Goal: Answer question/provide support

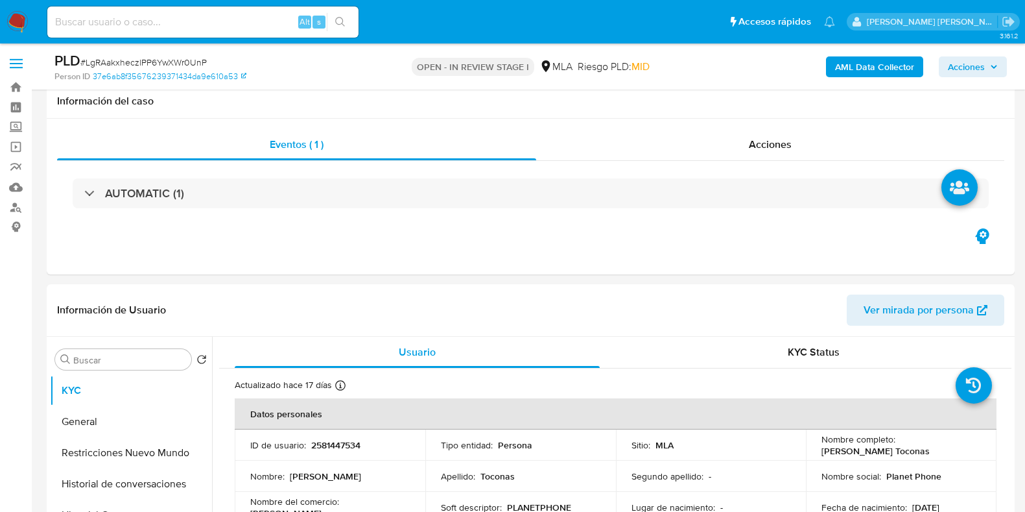
select select "10"
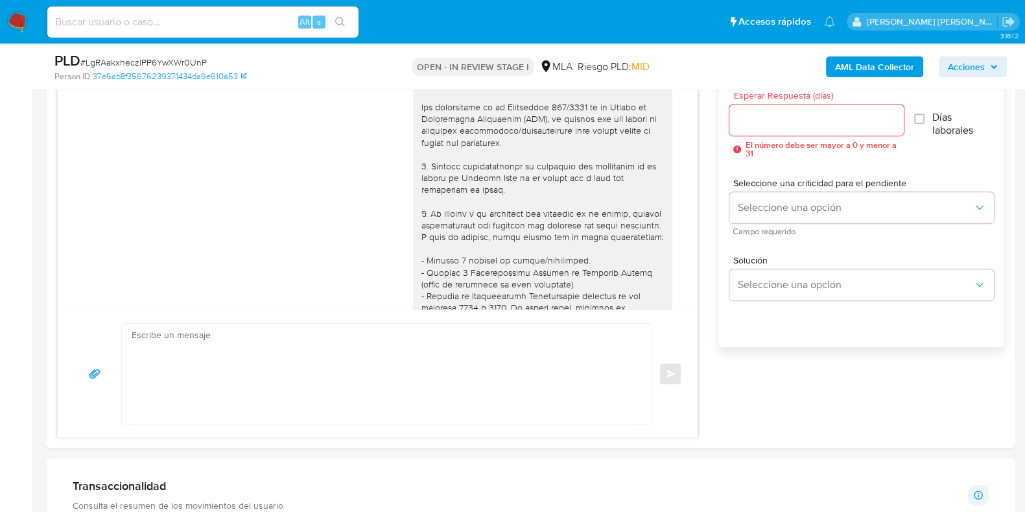
scroll to position [684, 0]
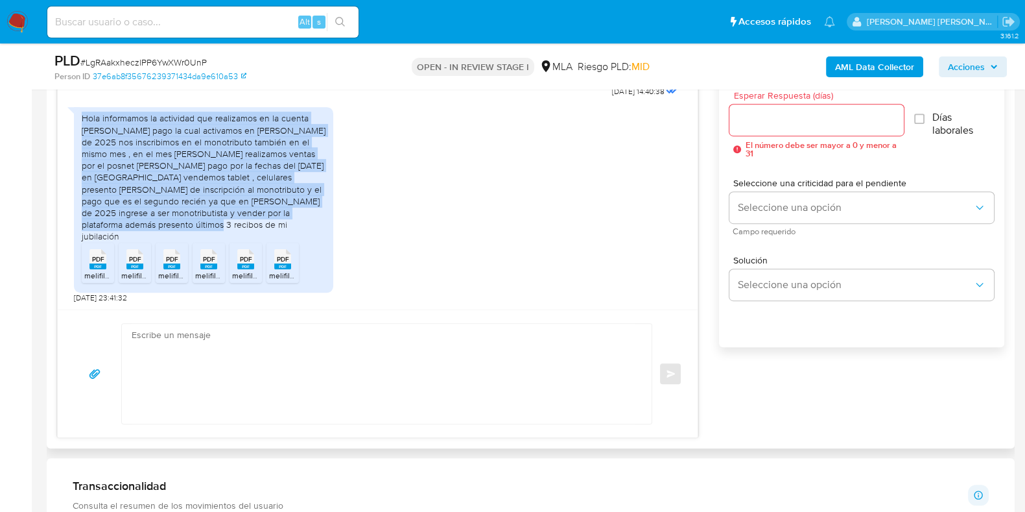
click at [427, 260] on div "Hola informamos la actividad que realizamos en la cuenta de mercado pago la cua…" at bounding box center [378, 202] width 608 height 202
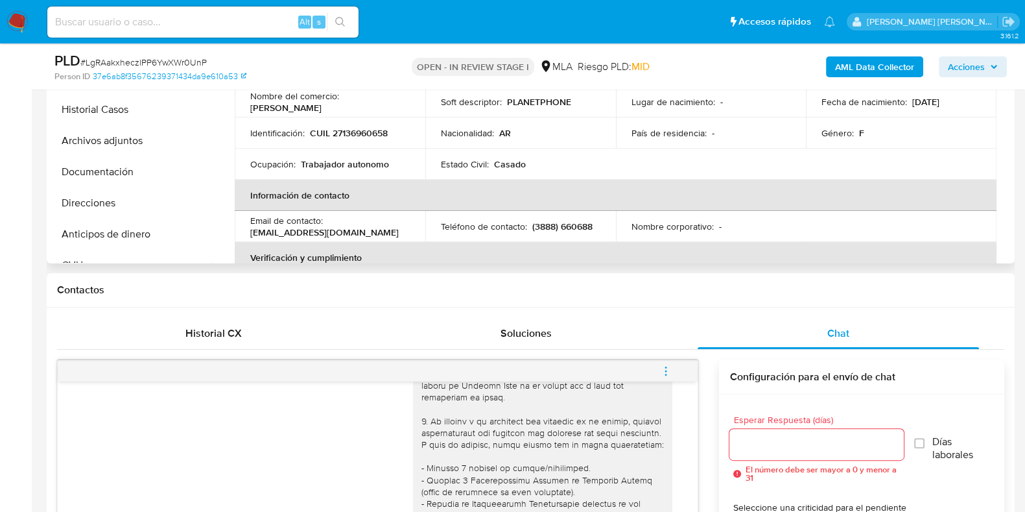
scroll to position [324, 0]
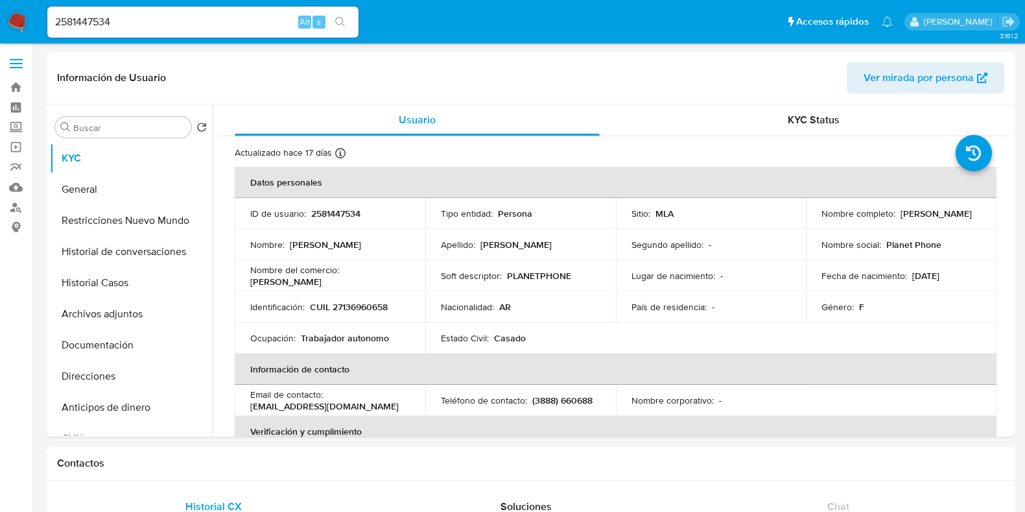
select select "10"
drag, startPoint x: 139, startPoint y: 16, endPoint x: 0, endPoint y: 11, distance: 138.9
click at [0, 11] on nav "Pausado Ver notificaciones 2581447534 Alt s Accesos rápidos Presiona las siguie…" at bounding box center [512, 21] width 1025 height 43
paste input "311638945"
type input "2311638945"
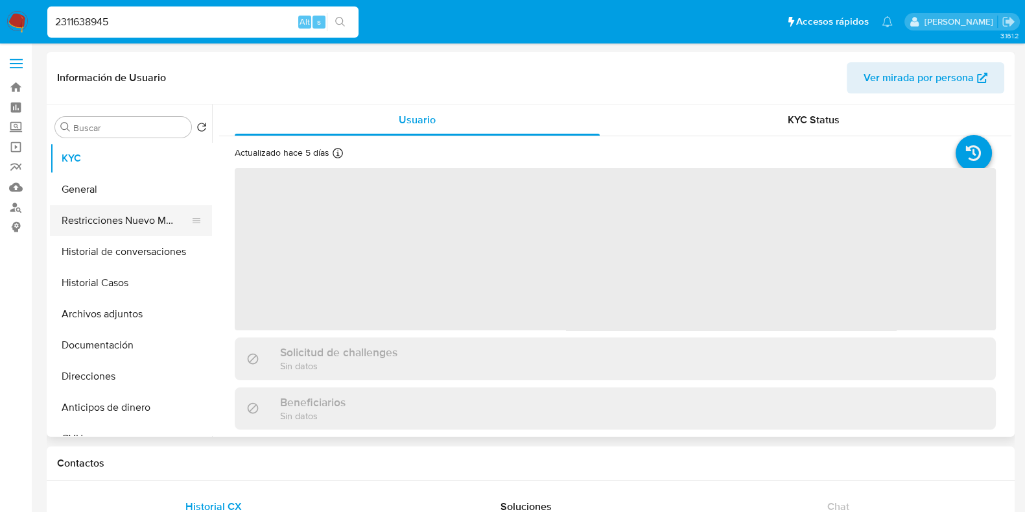
select select "10"
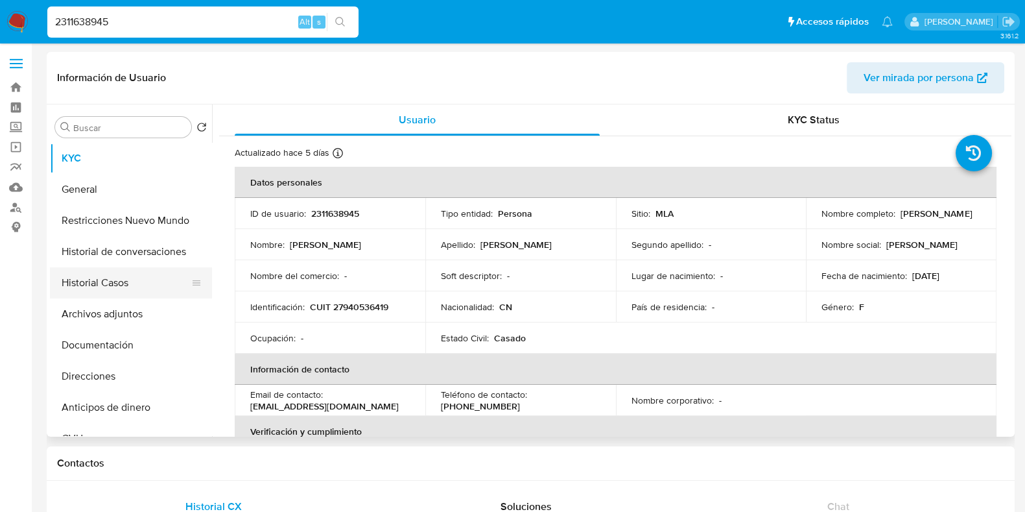
click at [112, 271] on button "Historial Casos" at bounding box center [126, 282] width 152 height 31
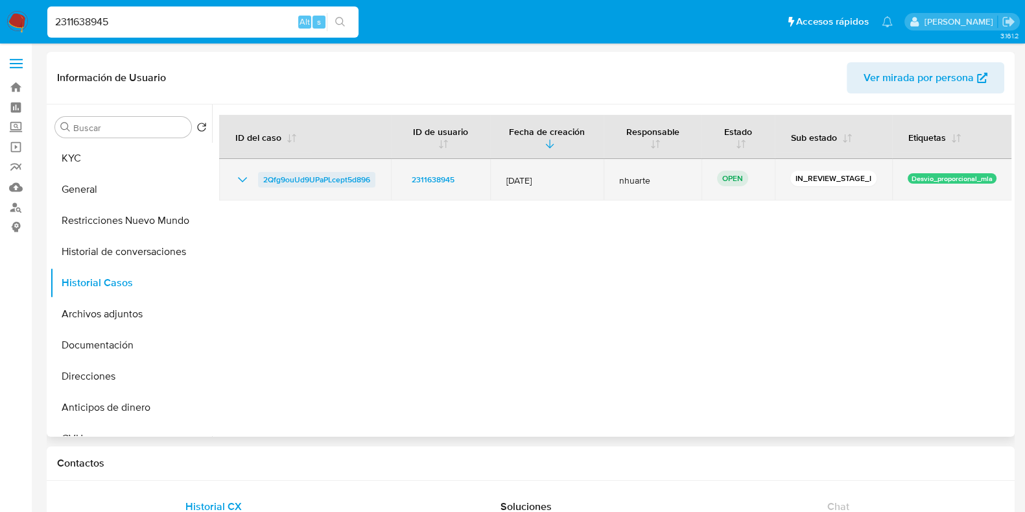
click at [301, 178] on span "2Qfg9ouUd9UPaPLcept5d896" at bounding box center [316, 180] width 107 height 16
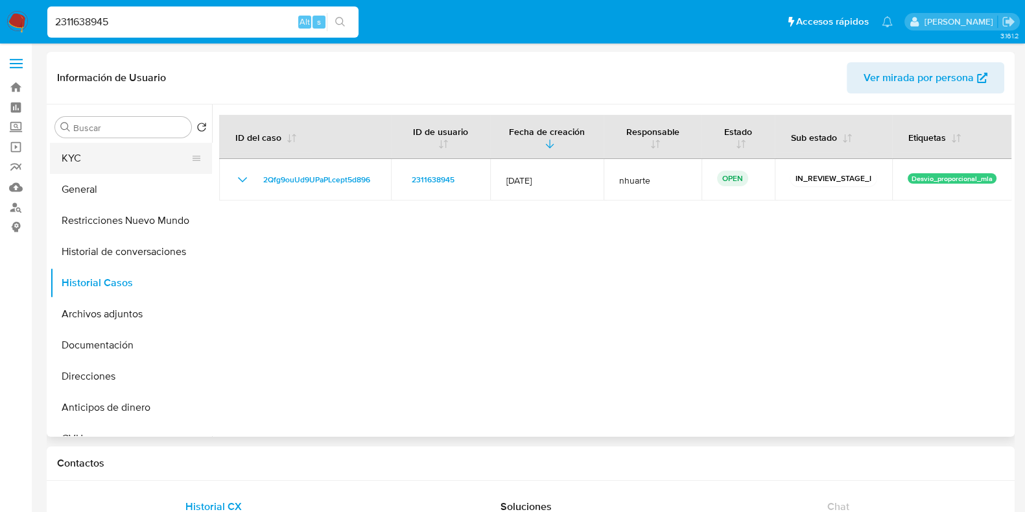
click at [95, 155] on button "KYC" at bounding box center [126, 158] width 152 height 31
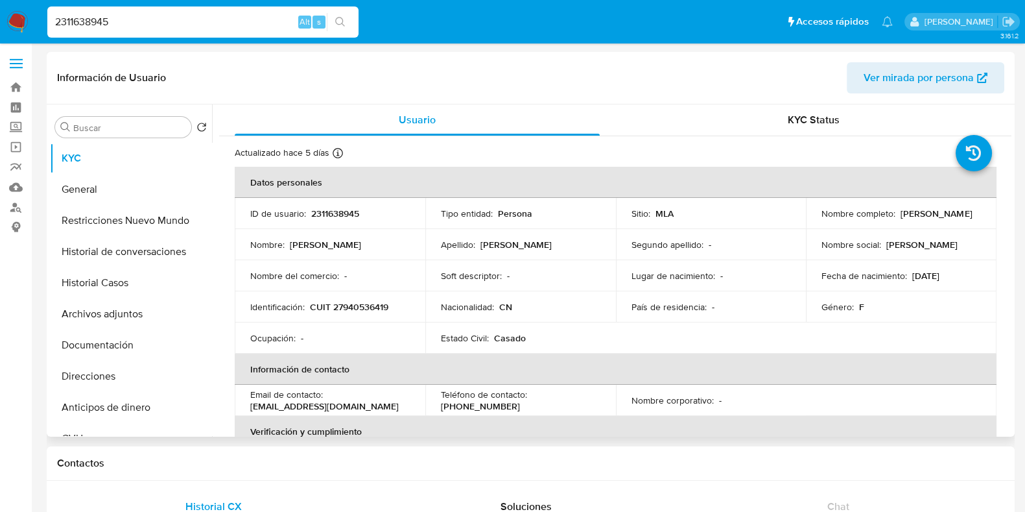
click at [368, 304] on p "CUIT 27940536419" at bounding box center [349, 307] width 78 height 12
copy p "27940536419"
click at [332, 213] on p "2311638945" at bounding box center [335, 214] width 48 height 12
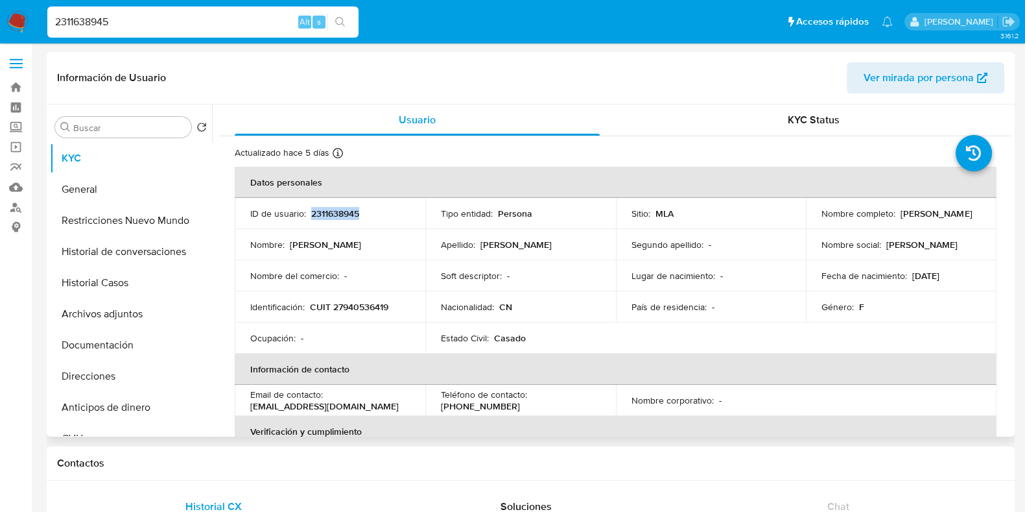
copy p "2311638945"
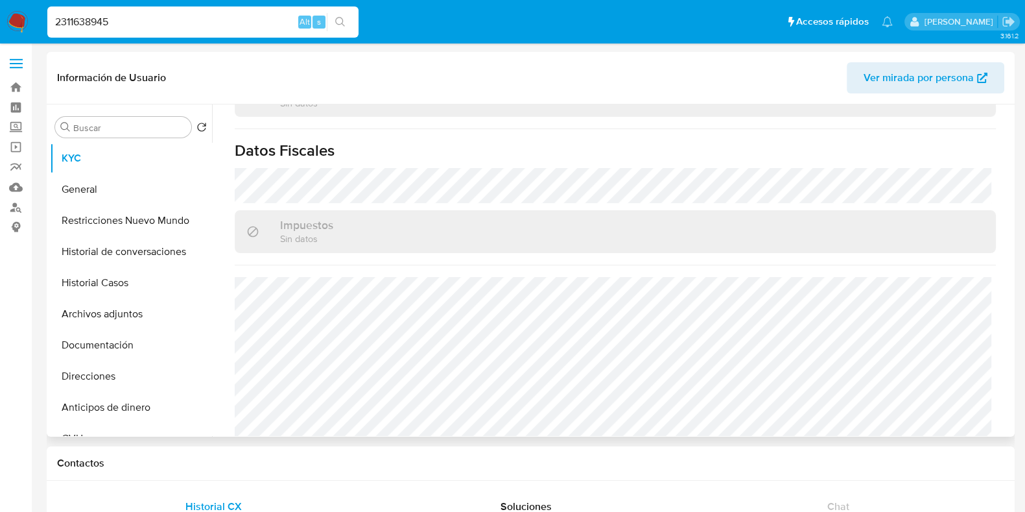
scroll to position [728, 0]
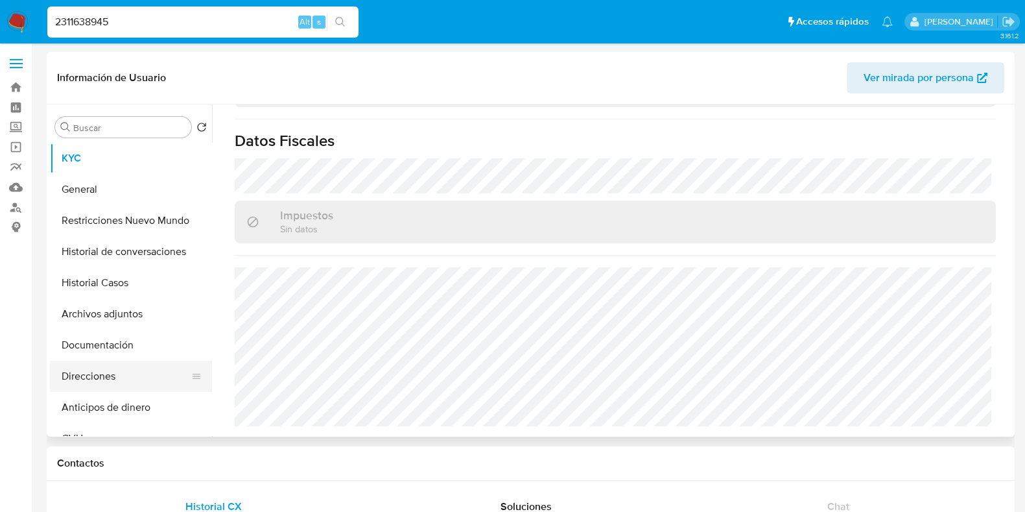
click at [91, 372] on button "Direcciones" at bounding box center [126, 376] width 152 height 31
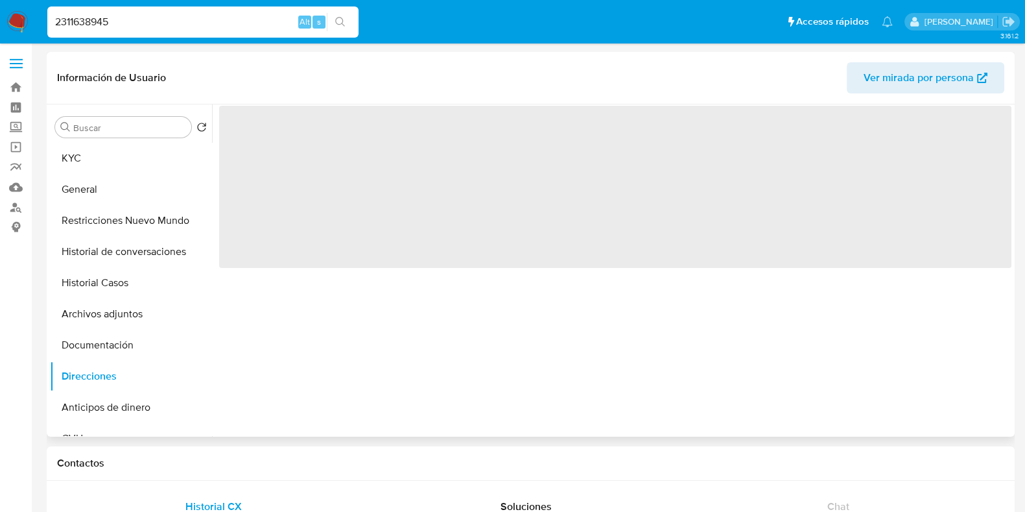
scroll to position [0, 0]
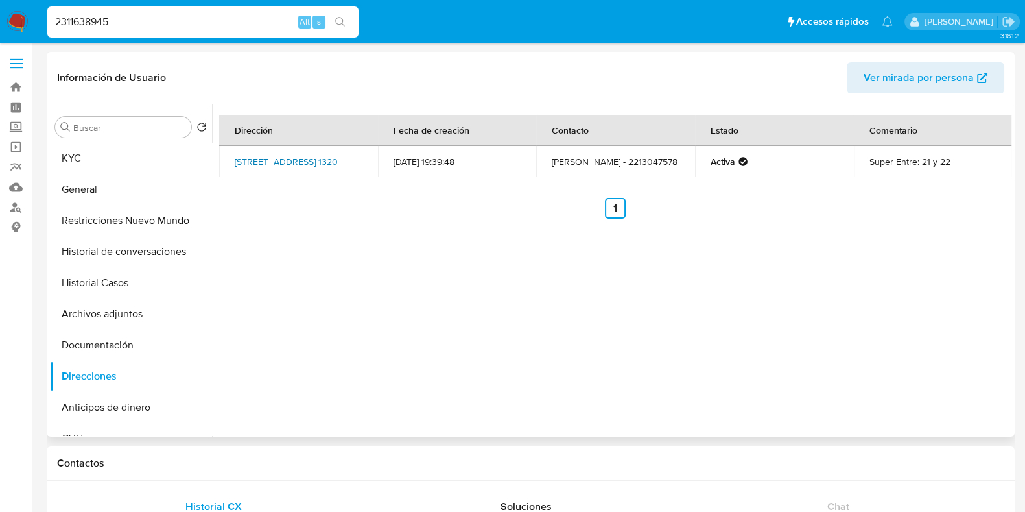
click at [281, 168] on link "66 1320, La Plata, Buenos Aires, 1900, Argentina 1320" at bounding box center [286, 161] width 103 height 13
drag, startPoint x: 232, startPoint y: 154, endPoint x: 350, endPoint y: 173, distance: 120.3
click at [350, 173] on td "66 1320, La Plata, Buenos Aires, 1900, Argentina 1320" at bounding box center [298, 161] width 159 height 31
copy link "66 1320, La Plata, Buenos Aires, 1900, Argentina 1320"
drag, startPoint x: 118, startPoint y: 24, endPoint x: 27, endPoint y: 24, distance: 90.8
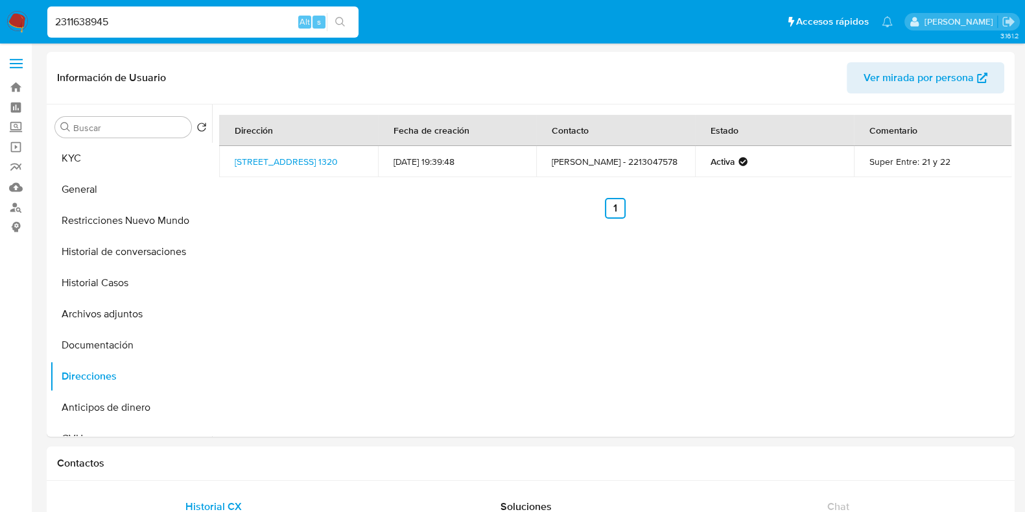
click at [27, 24] on nav "Pausado Ver notificaciones 2311638945 Alt s Accesos rápidos Presiona las siguie…" at bounding box center [512, 21] width 1025 height 43
paste input "08152568"
type input "208152568"
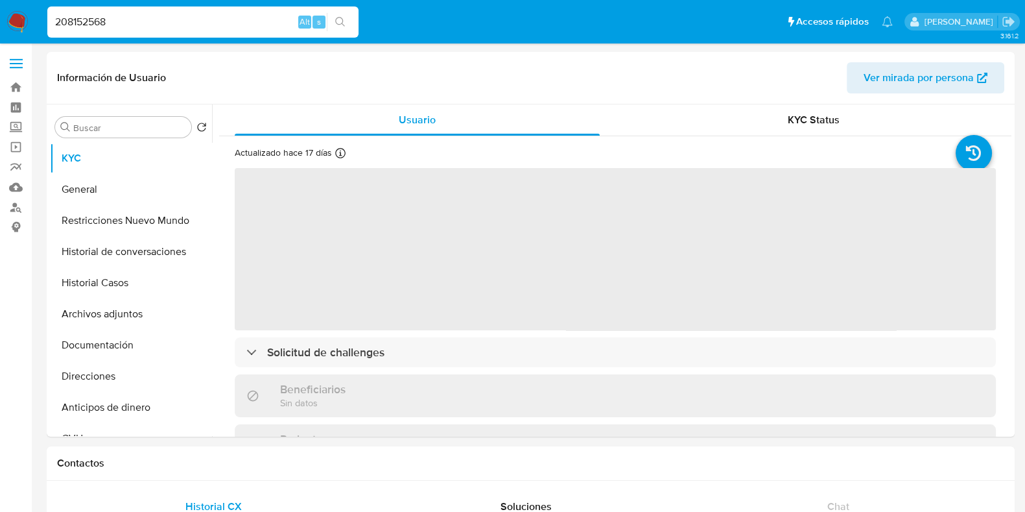
select select "10"
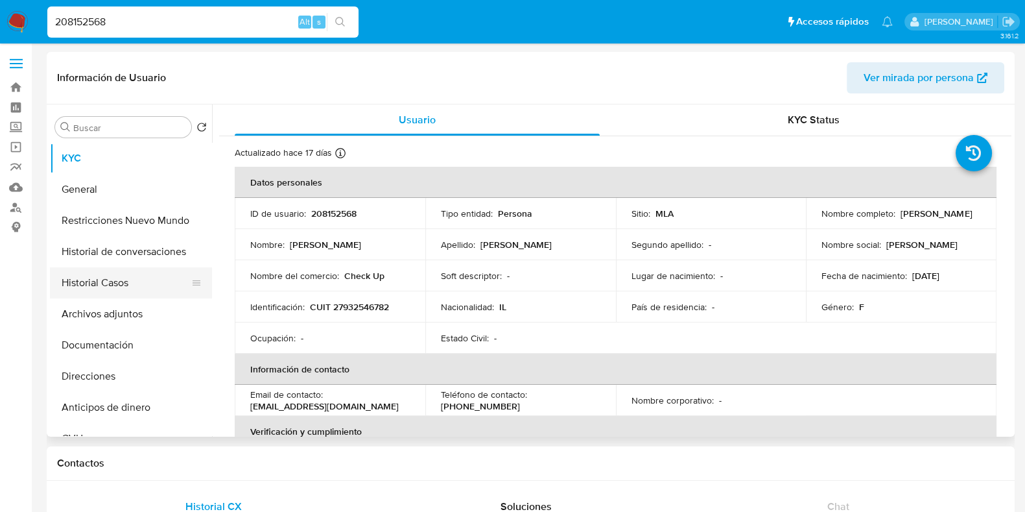
click at [90, 294] on button "Historial Casos" at bounding box center [126, 282] width 152 height 31
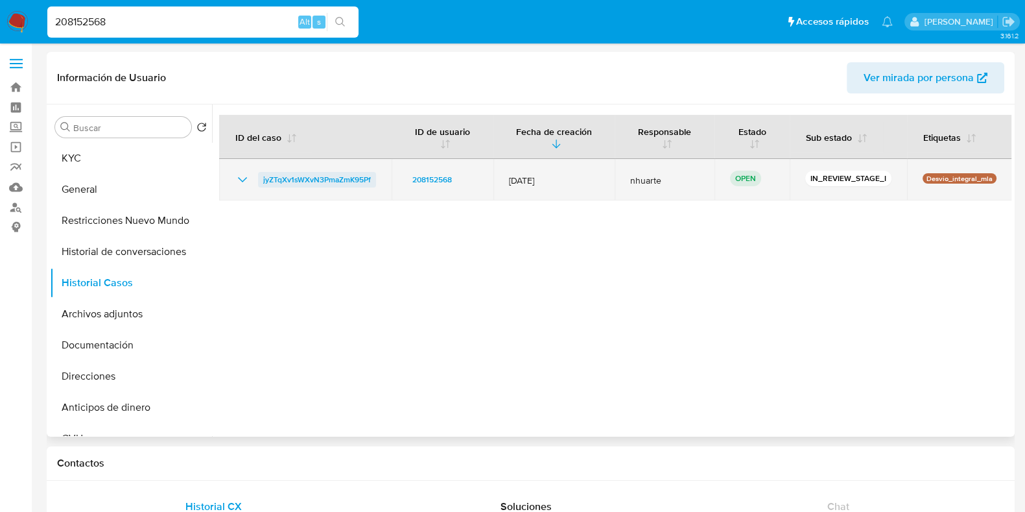
click at [337, 176] on span "jyZTqXv1sWXvN3PmaZmK95Pf" at bounding box center [317, 180] width 108 height 16
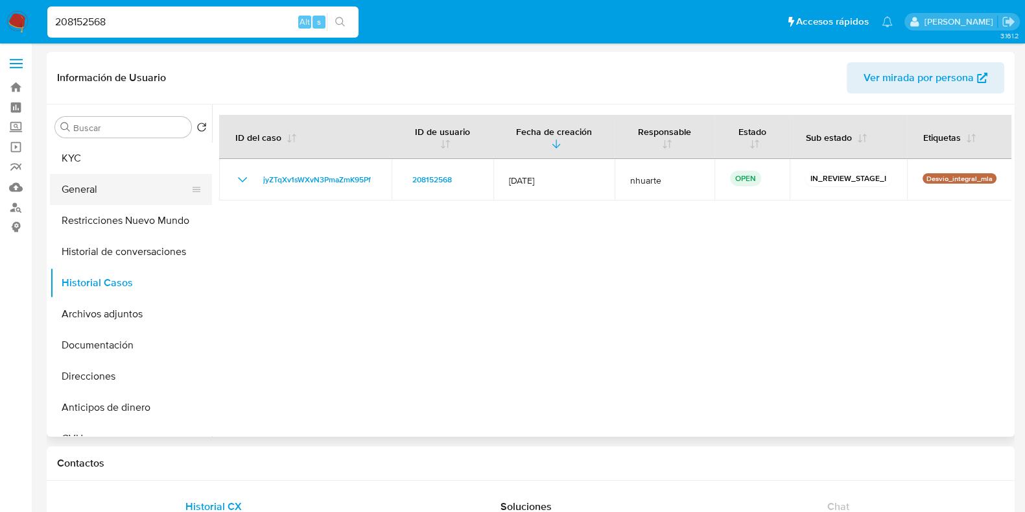
click at [123, 184] on button "General" at bounding box center [126, 189] width 152 height 31
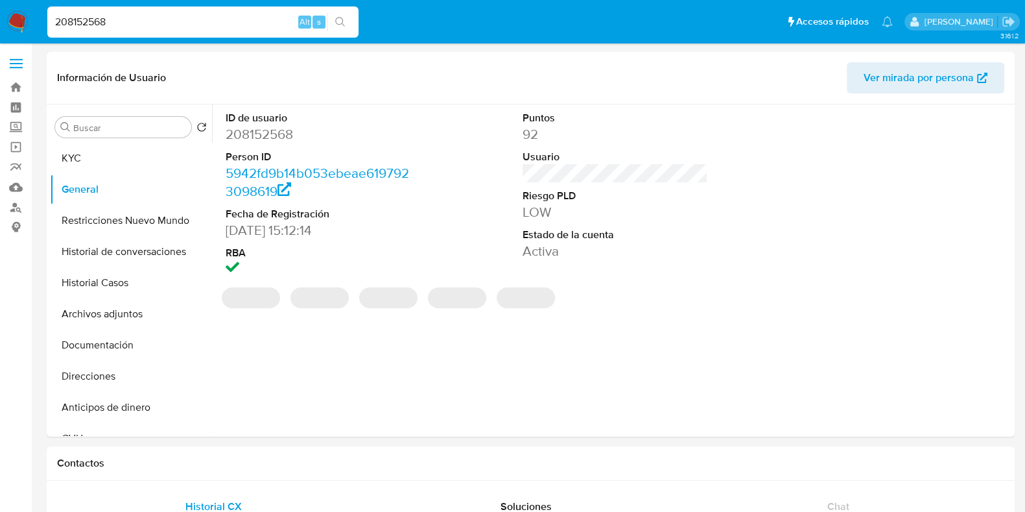
click at [259, 131] on dd "208152568" at bounding box center [318, 134] width 185 height 18
copy dd "208152568"
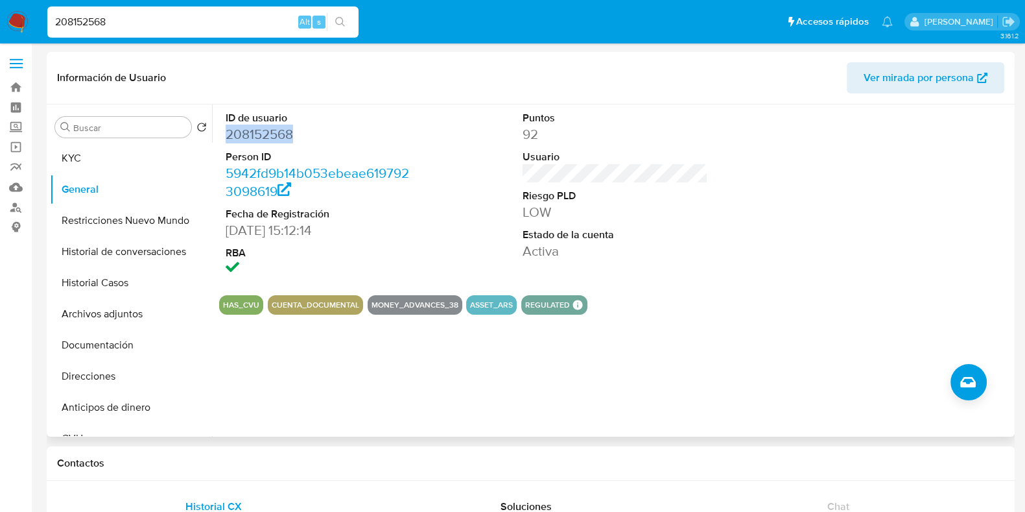
copy dd "208152568"
click at [107, 161] on button "KYC" at bounding box center [126, 158] width 152 height 31
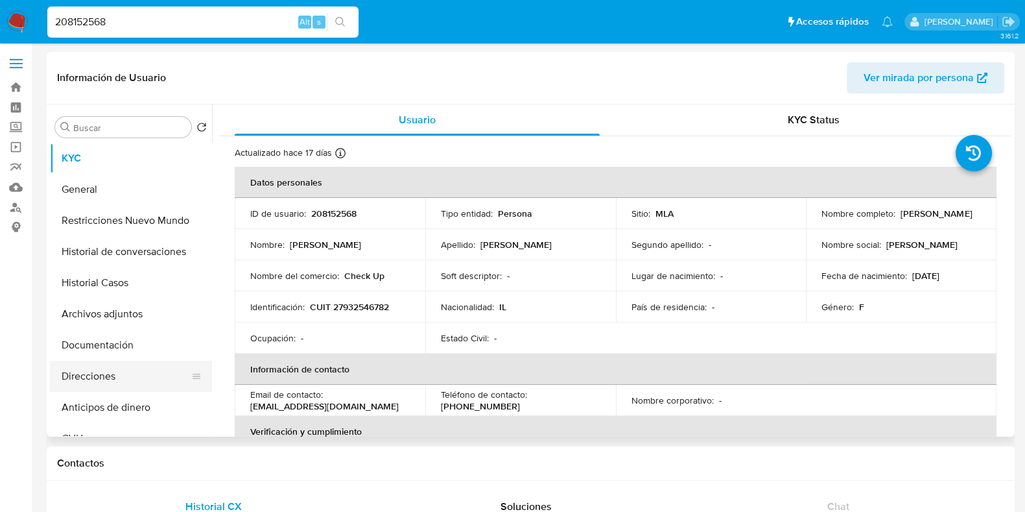
click at [105, 371] on button "Direcciones" at bounding box center [126, 376] width 152 height 31
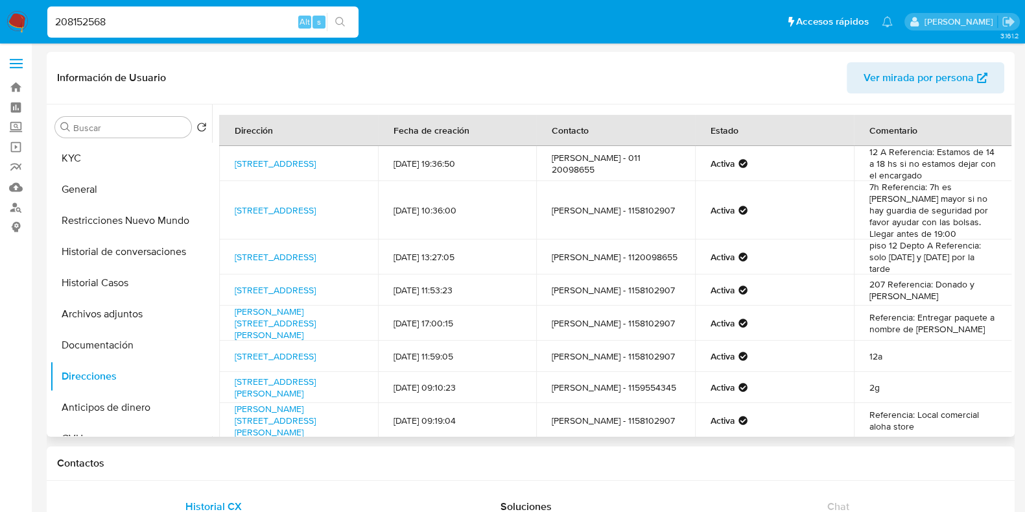
scroll to position [152, 0]
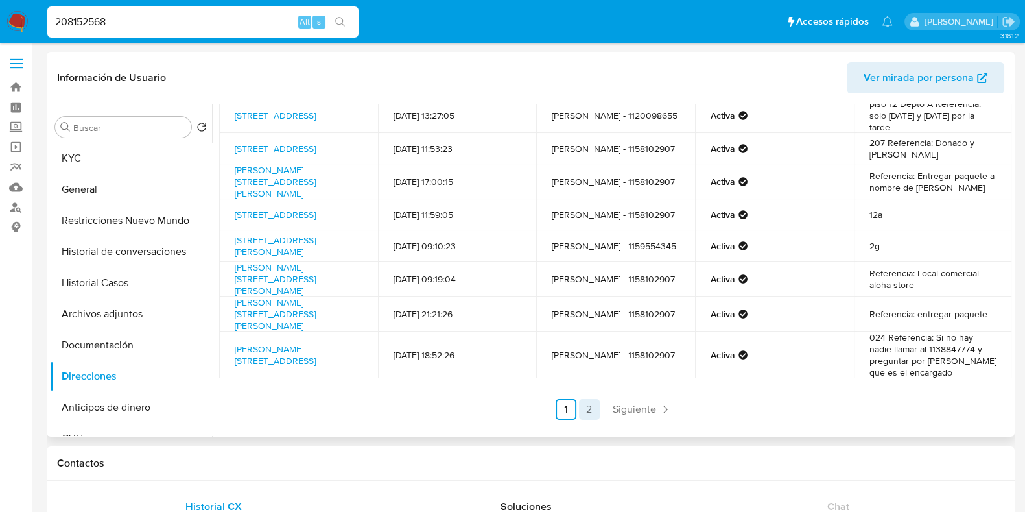
click at [589, 403] on link "2" at bounding box center [589, 409] width 21 height 21
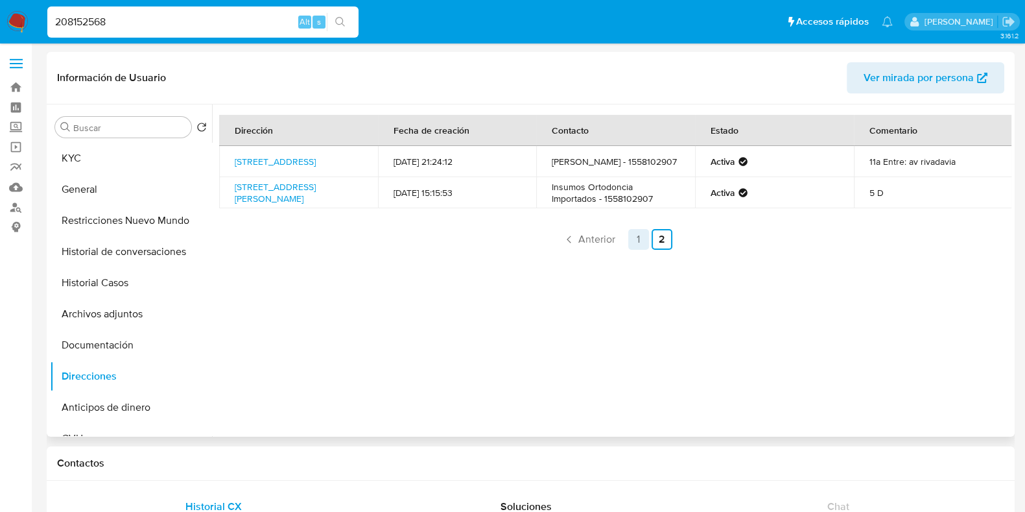
click at [632, 242] on link "1" at bounding box center [638, 239] width 21 height 21
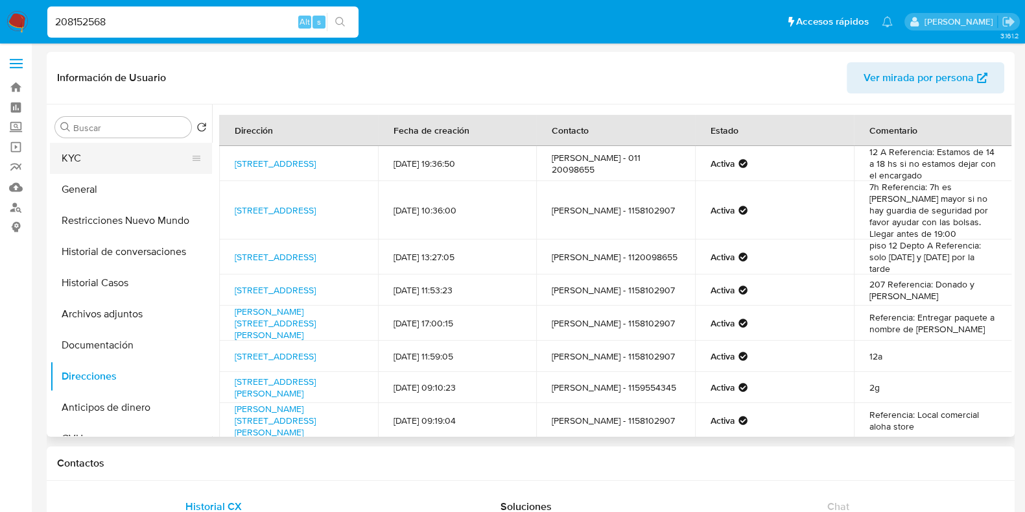
click at [107, 159] on button "KYC" at bounding box center [126, 158] width 152 height 31
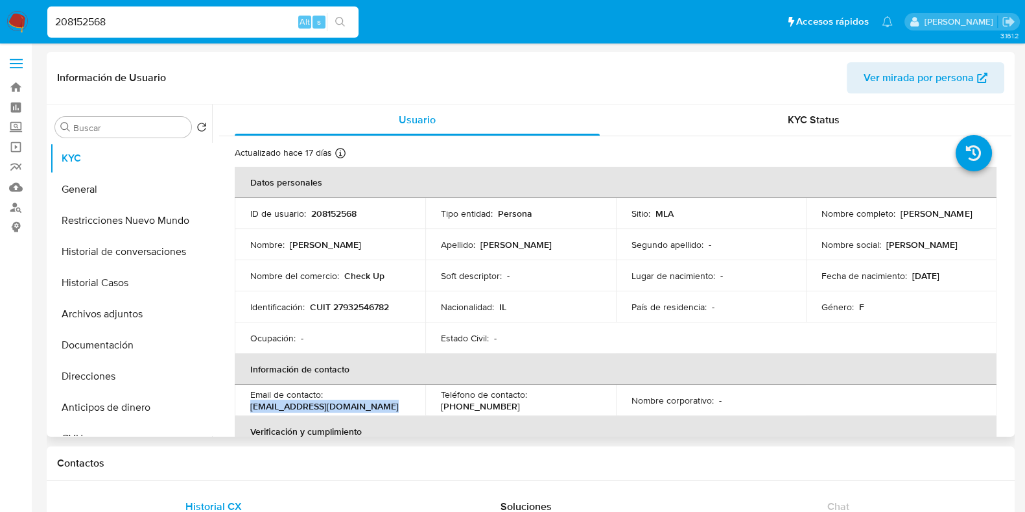
drag, startPoint x: 250, startPoint y: 409, endPoint x: 383, endPoint y: 400, distance: 132.6
click at [383, 400] on div "Email de contacto : checkupalternativo@gmail.com" at bounding box center [330, 399] width 160 height 23
copy p "[EMAIL_ADDRESS][DOMAIN_NAME]"
drag, startPoint x: 344, startPoint y: 270, endPoint x: 390, endPoint y: 270, distance: 46.1
click at [390, 270] on div "Nombre del comercio : Check Up" at bounding box center [330, 276] width 160 height 12
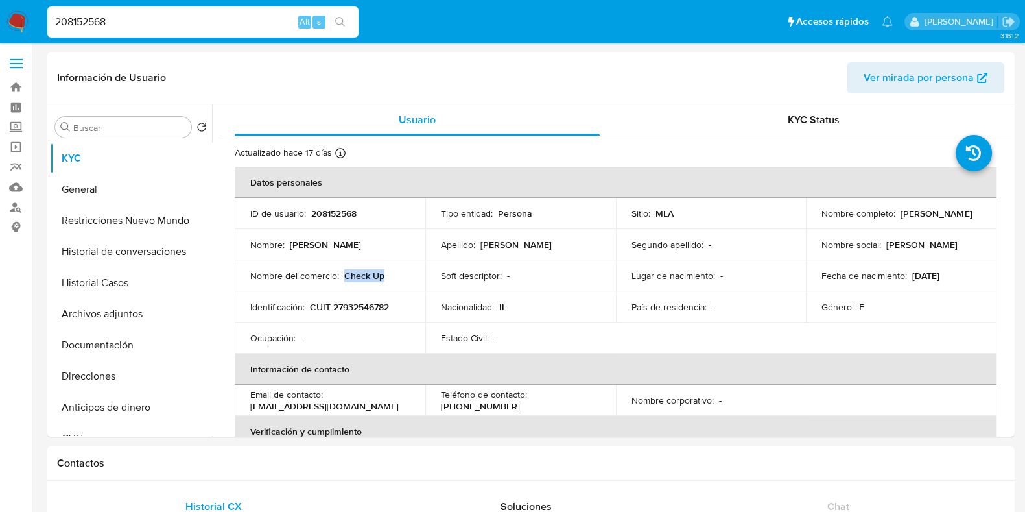
copy p "Check Up"
click at [376, 304] on p "CUIT 27932546782" at bounding box center [349, 307] width 79 height 12
copy p "27932546782"
click at [133, 342] on button "Documentación" at bounding box center [126, 344] width 152 height 31
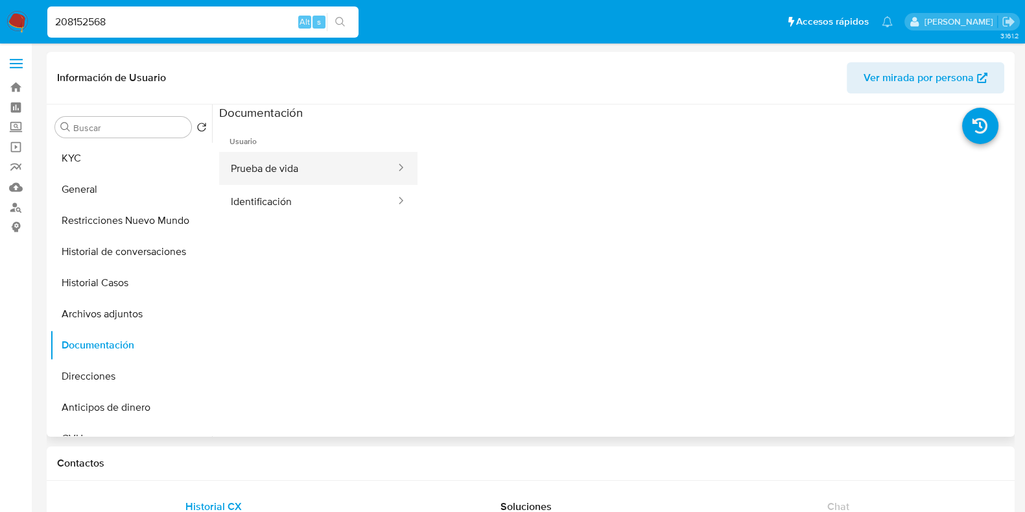
click at [313, 167] on button "Prueba de vida" at bounding box center [308, 168] width 178 height 33
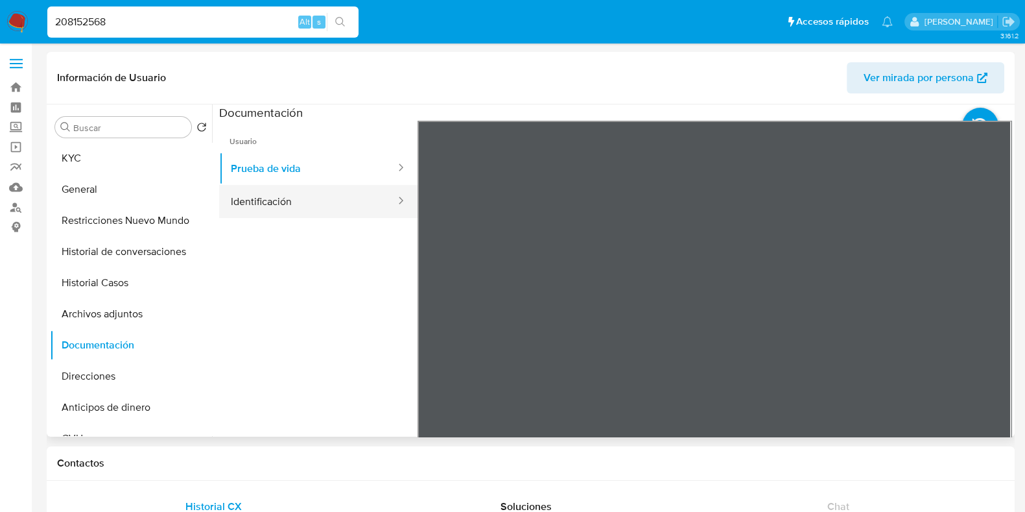
click at [320, 209] on button "Identificación" at bounding box center [308, 201] width 178 height 33
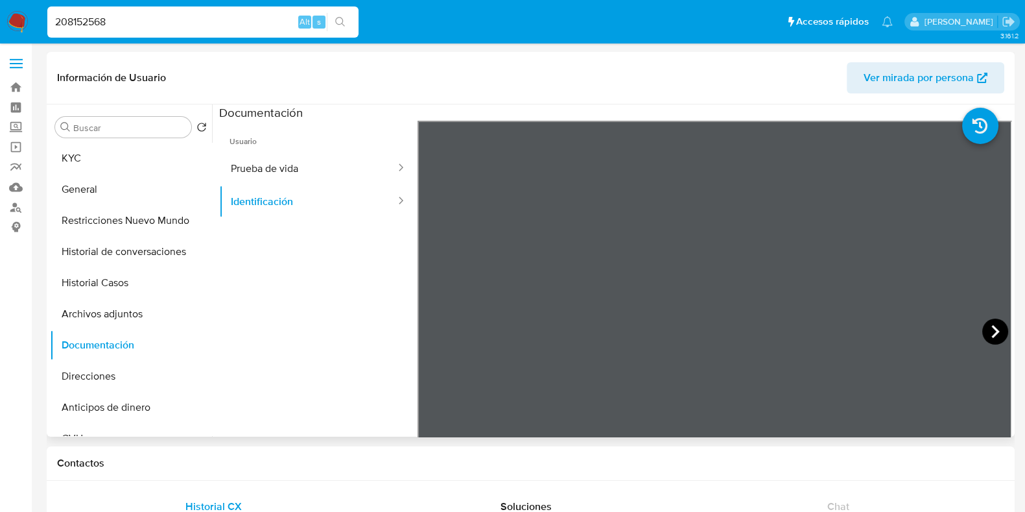
click at [987, 322] on icon at bounding box center [996, 331] width 26 height 26
click at [302, 161] on button "Prueba de vida" at bounding box center [308, 168] width 178 height 33
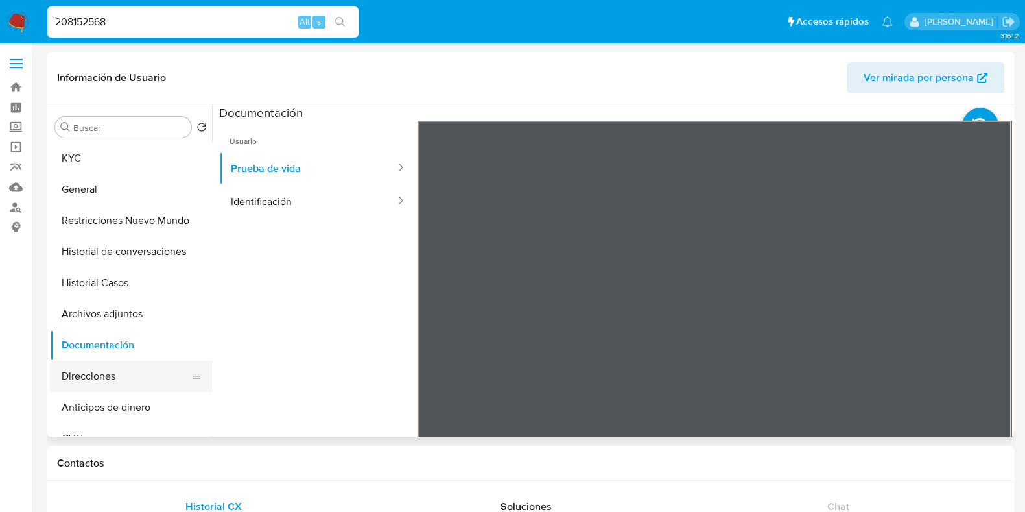
click at [107, 374] on button "Direcciones" at bounding box center [126, 376] width 152 height 31
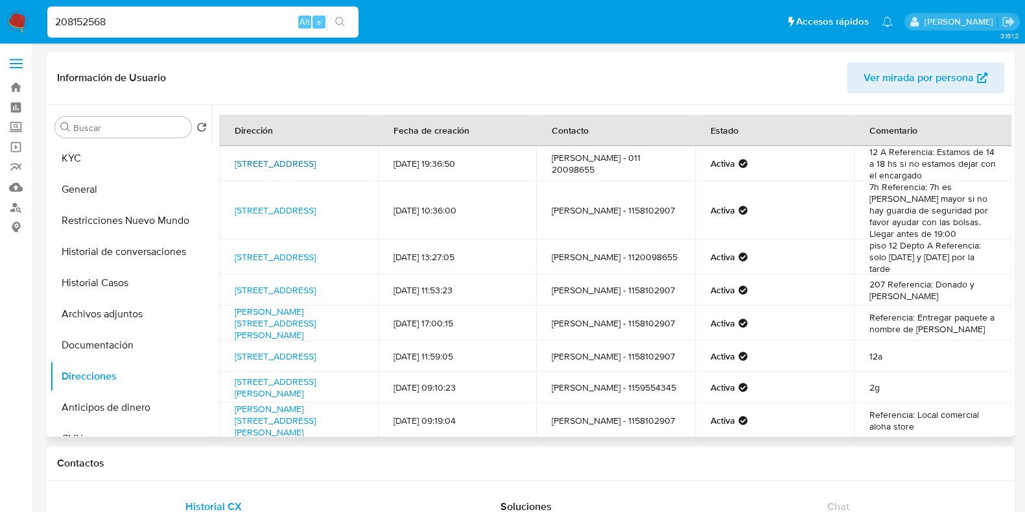
click at [272, 160] on link "Avenida Corrientes 2783, Balvanera, Capital Federal, 1046, Argentina 2783" at bounding box center [275, 163] width 81 height 13
drag, startPoint x: 117, startPoint y: 23, endPoint x: 38, endPoint y: 32, distance: 79.6
click at [38, 32] on nav "Pausado Ver notificaciones 208152568 Alt s Accesos rápidos Presiona las siguien…" at bounding box center [512, 21] width 1025 height 43
paste input "1022928"
type input "210229288"
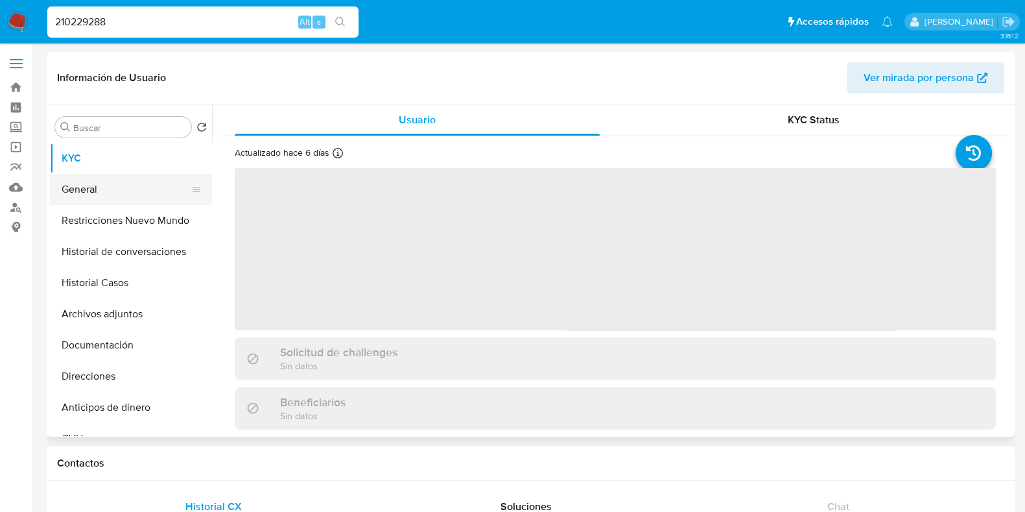
select select "10"
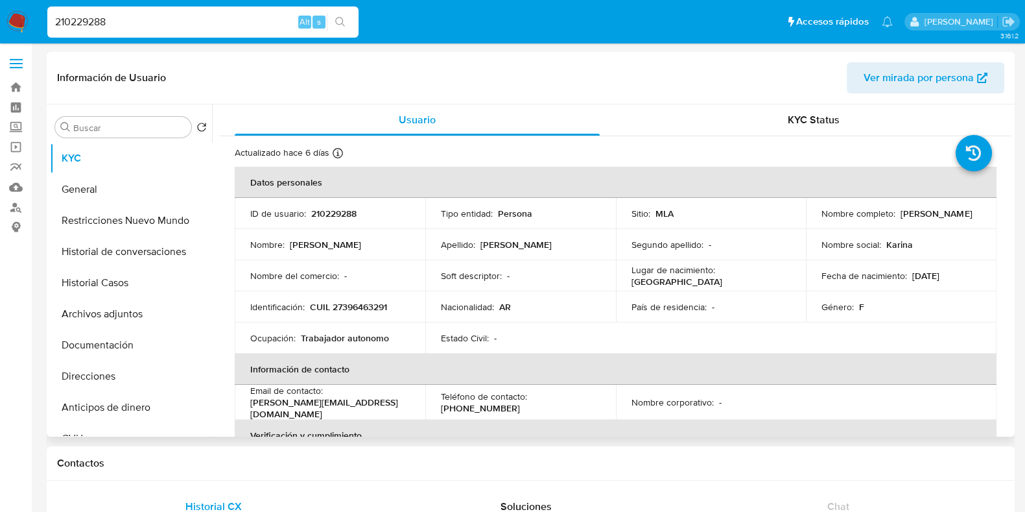
click at [329, 209] on p "210229288" at bounding box center [333, 214] width 45 height 12
copy p "210229288"
click at [126, 280] on button "Historial Casos" at bounding box center [126, 282] width 152 height 31
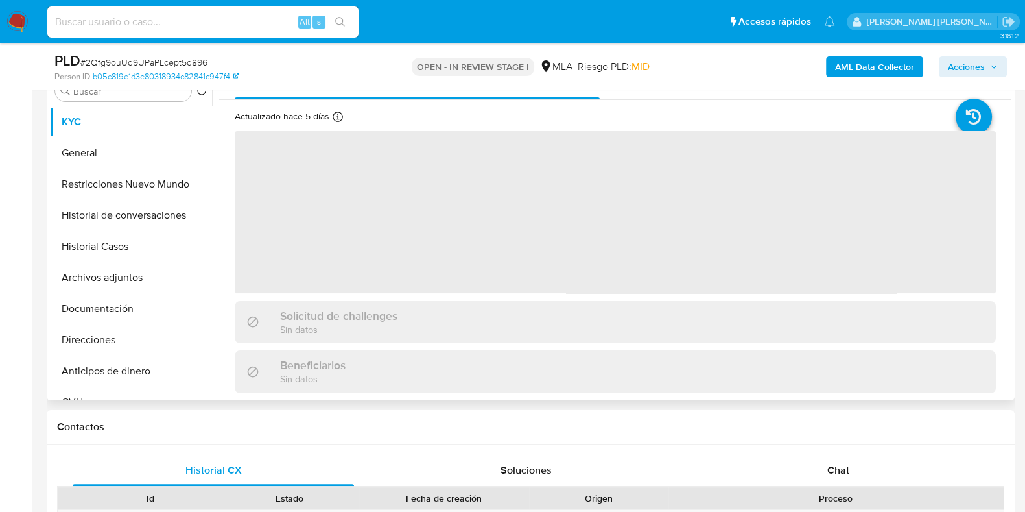
scroll to position [324, 0]
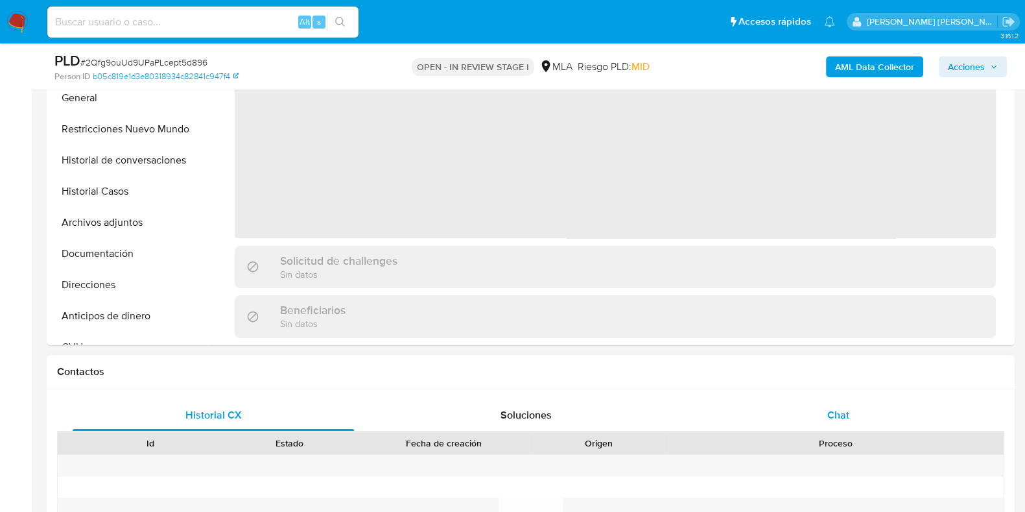
click at [839, 401] on div "Chat" at bounding box center [838, 415] width 281 height 31
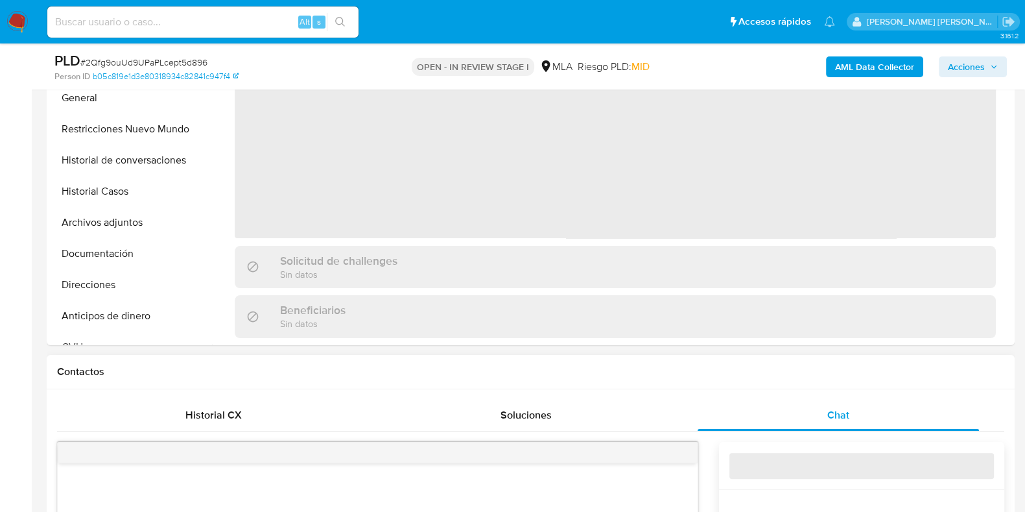
select select "10"
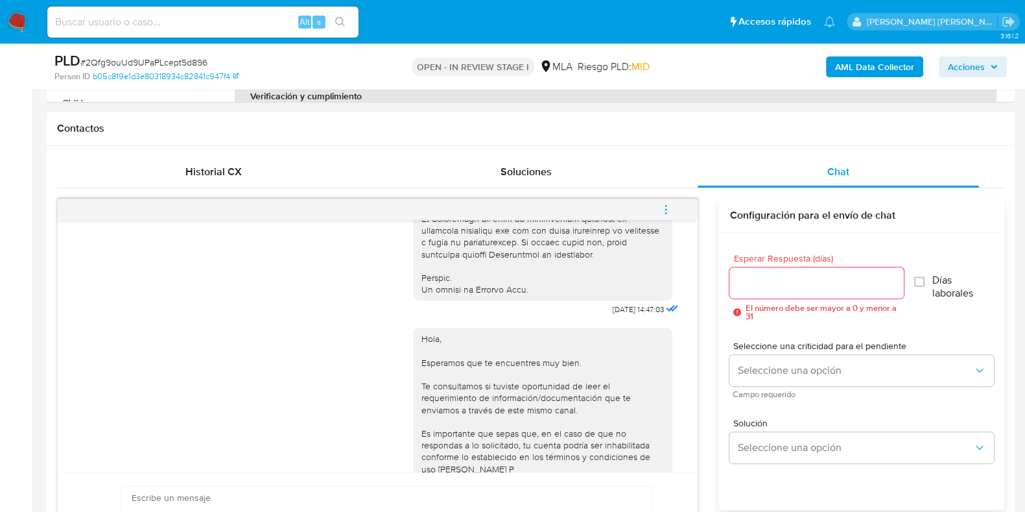
scroll to position [686, 0]
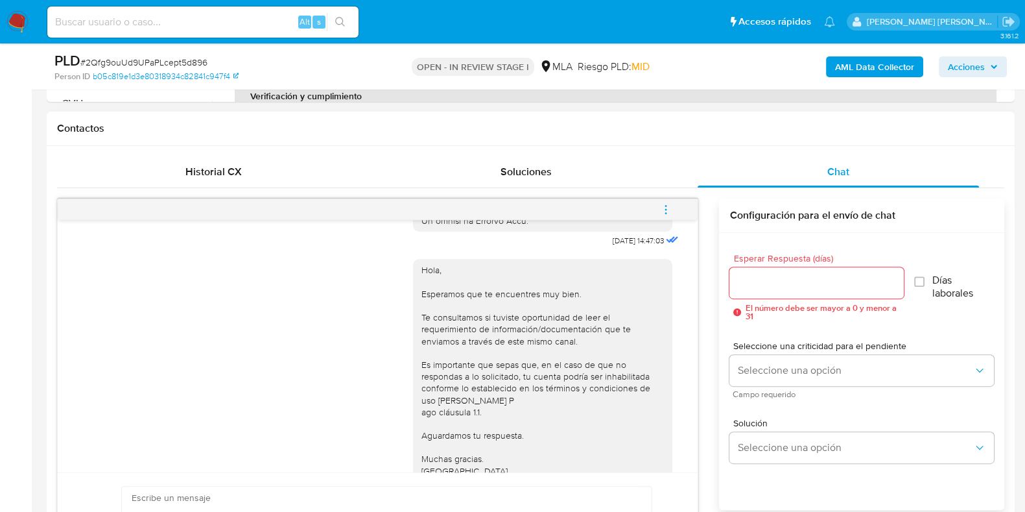
click at [668, 213] on icon "menu-action" at bounding box center [666, 210] width 12 height 12
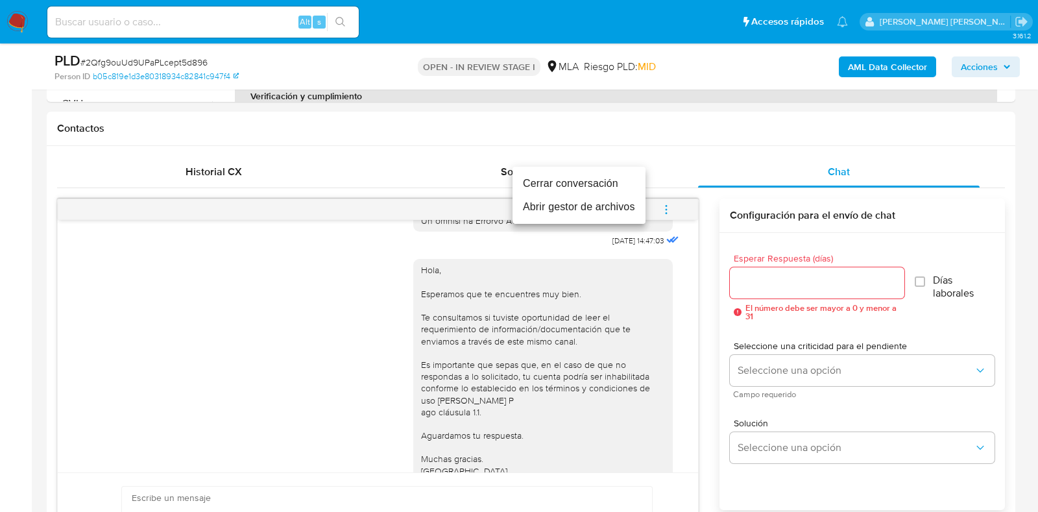
click at [615, 186] on li "Cerrar conversación" at bounding box center [578, 183] width 133 height 23
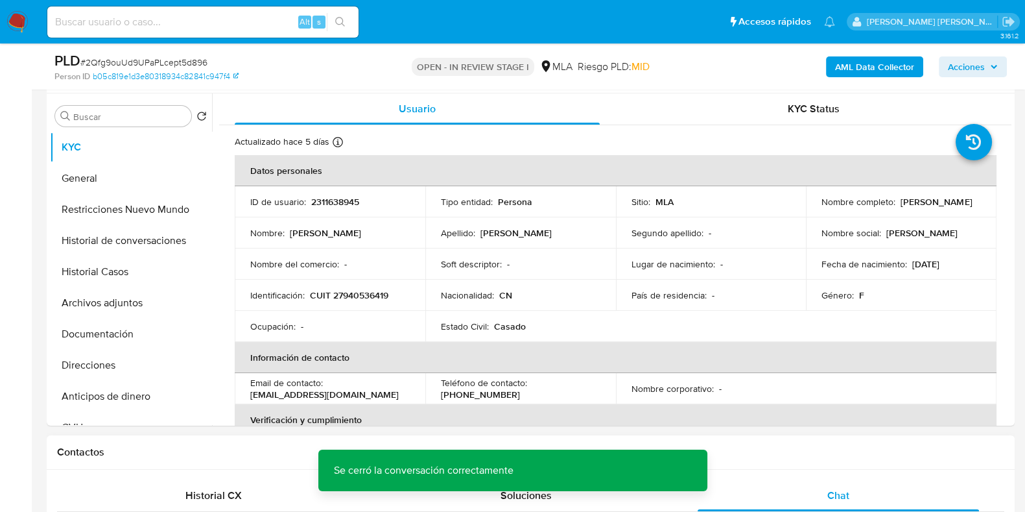
scroll to position [0, 0]
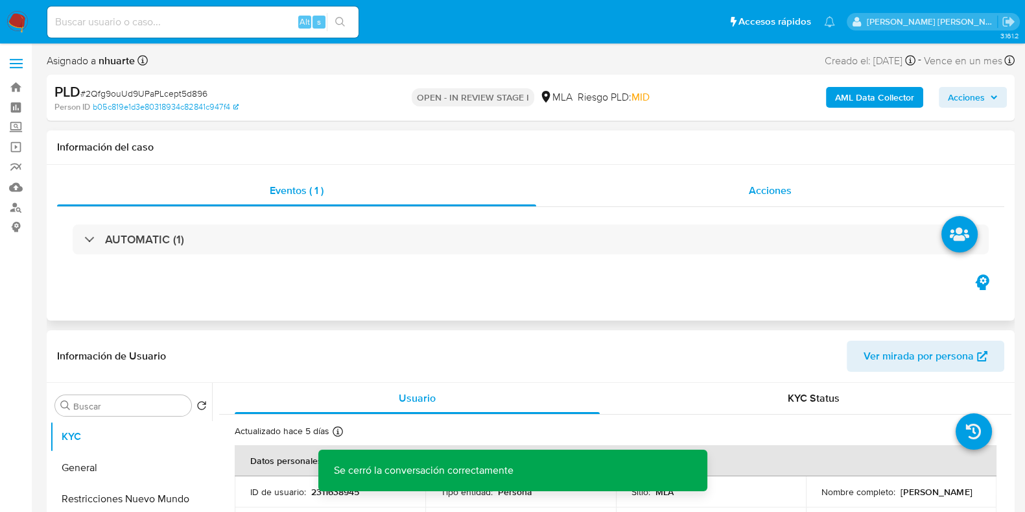
click at [752, 180] on div "Acciones" at bounding box center [770, 190] width 468 height 31
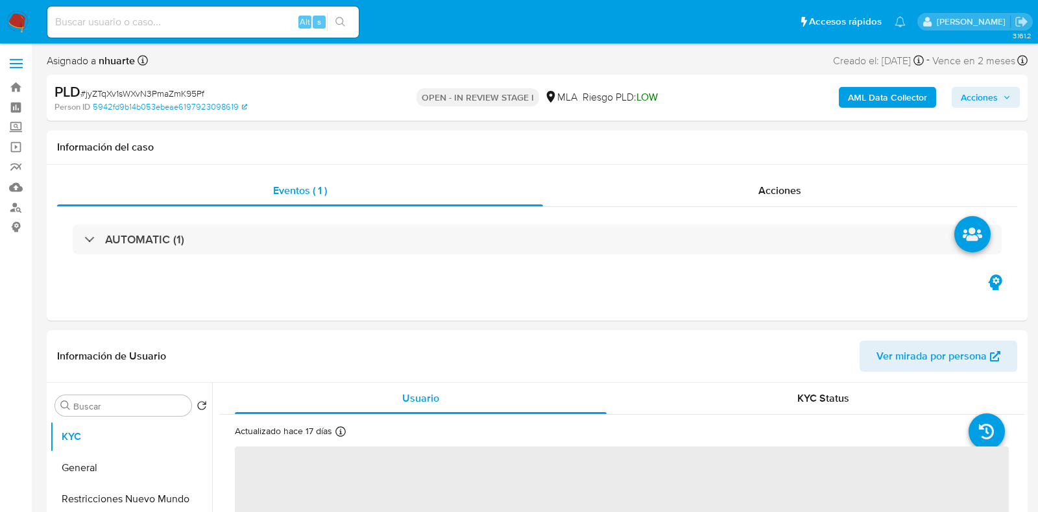
select select "10"
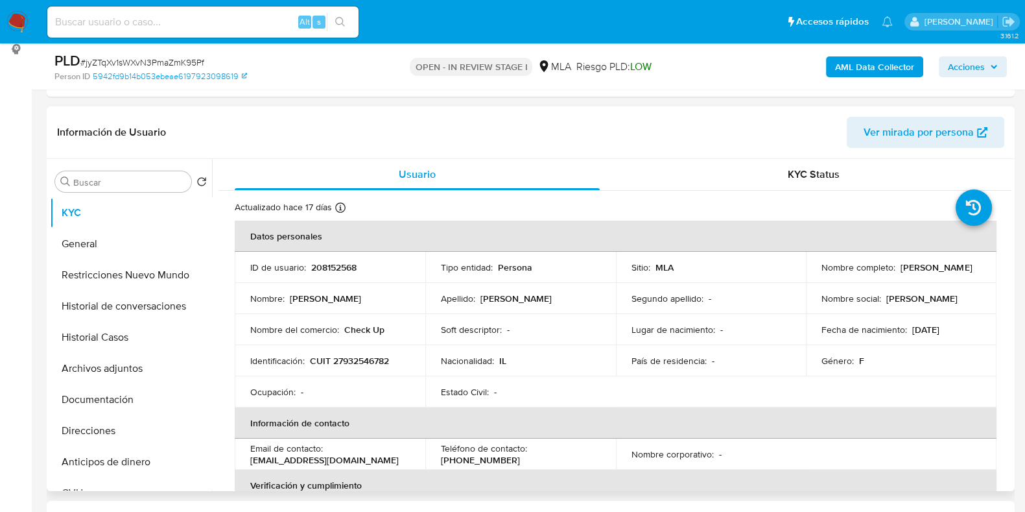
scroll to position [324, 0]
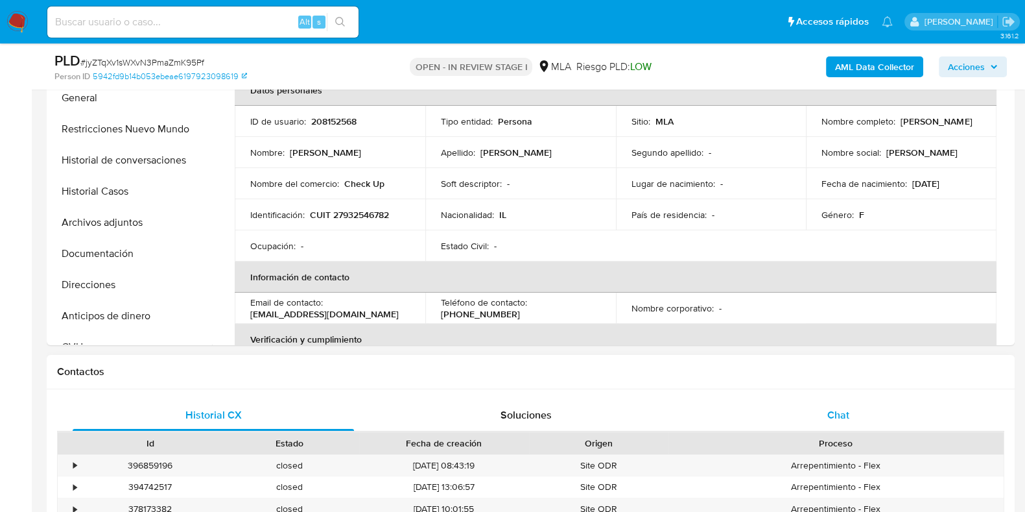
click at [840, 408] on span "Chat" at bounding box center [839, 414] width 22 height 15
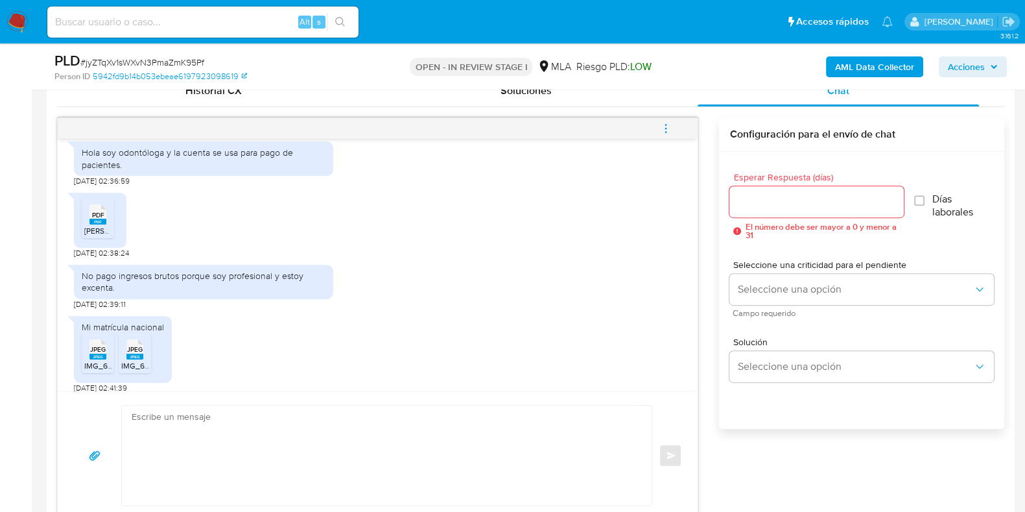
scroll to position [641, 0]
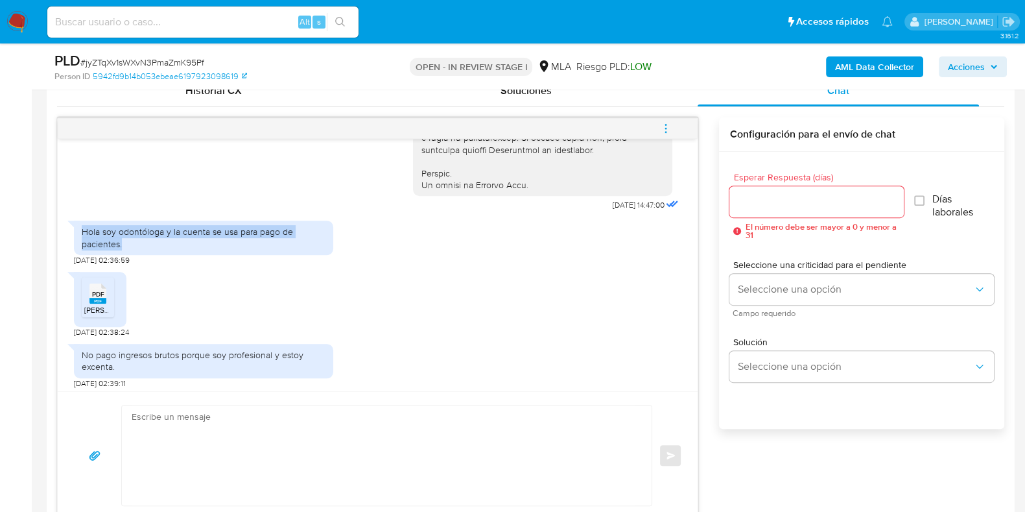
drag, startPoint x: 84, startPoint y: 254, endPoint x: 129, endPoint y: 267, distance: 47.4
click at [129, 249] on div "Hola soy odontóloga y la cuenta se usa para pago de pacientes." at bounding box center [204, 237] width 244 height 23
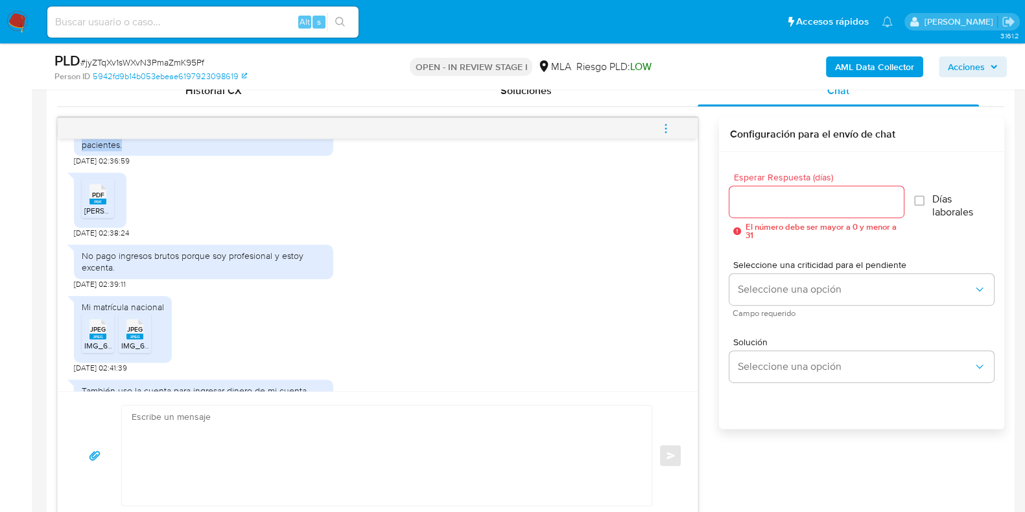
scroll to position [803, 0]
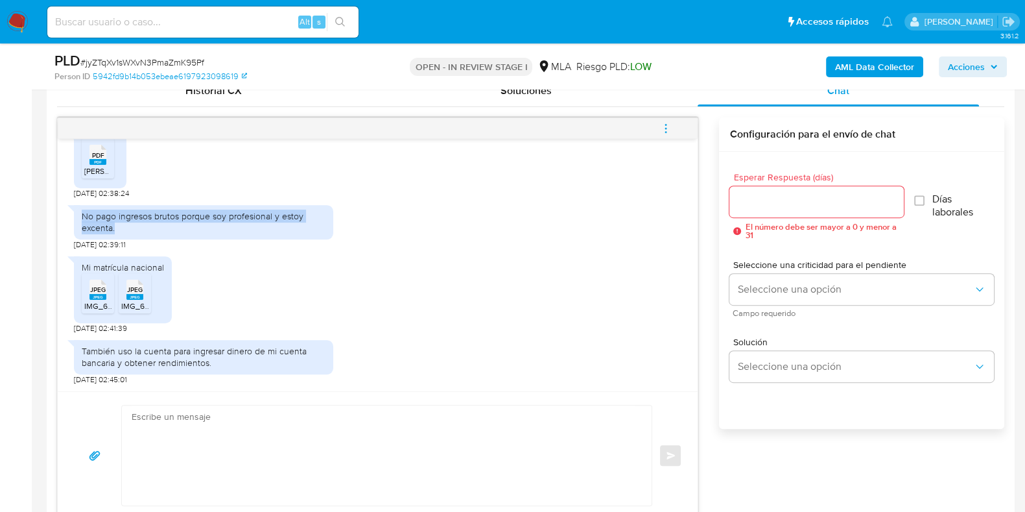
drag, startPoint x: 105, startPoint y: 220, endPoint x: 129, endPoint y: 229, distance: 25.7
click at [129, 229] on div "No pago ingresos brutos porque soy profesional y estoy excenta." at bounding box center [204, 221] width 244 height 23
copy div "No pago ingresos brutos porque soy profesional y estoy excenta."
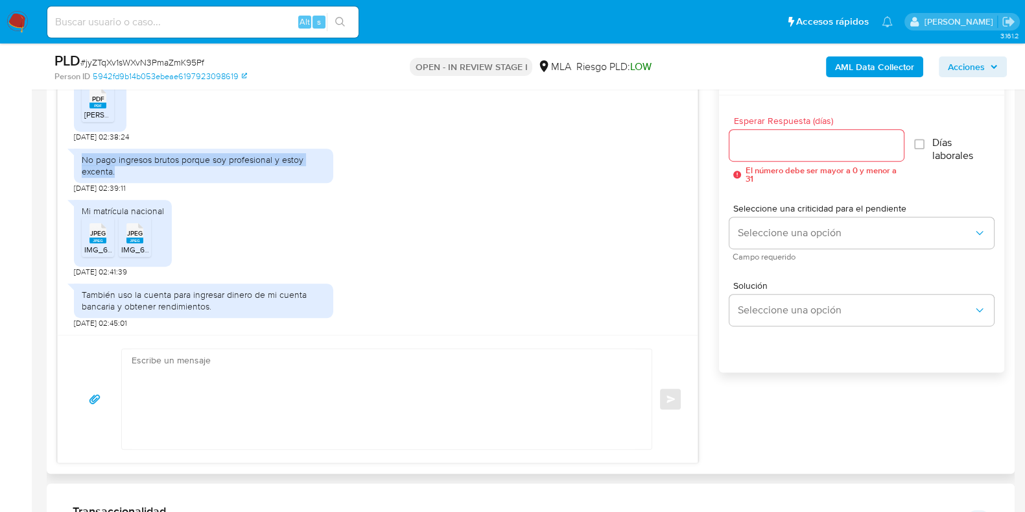
scroll to position [730, 0]
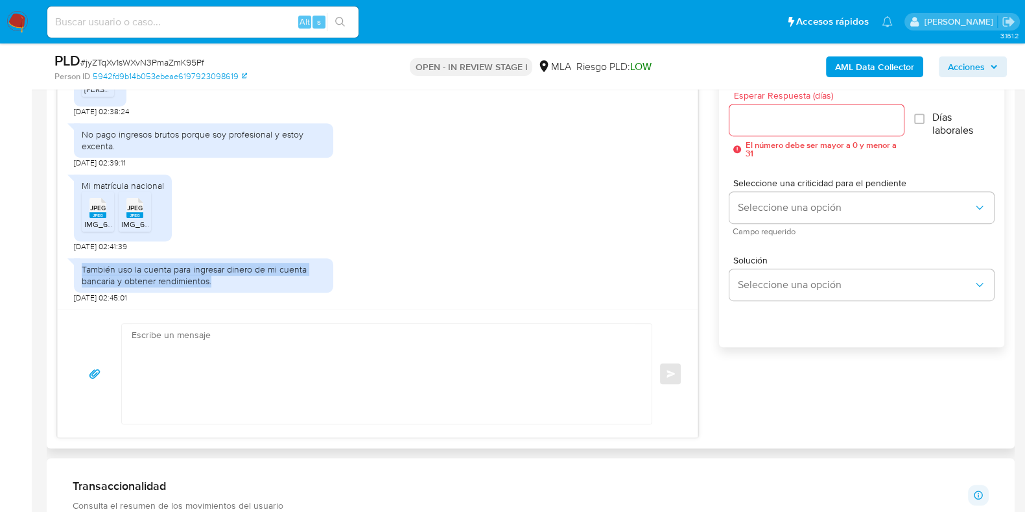
drag, startPoint x: 81, startPoint y: 266, endPoint x: 224, endPoint y: 285, distance: 143.9
click at [224, 285] on div "También uso la cuenta para ingresar dinero de mi cuenta bancaria y obtener rend…" at bounding box center [204, 274] width 244 height 23
copy div "También uso la cuenta para ingresar dinero de mi cuenta bancaria y obtener rend…"
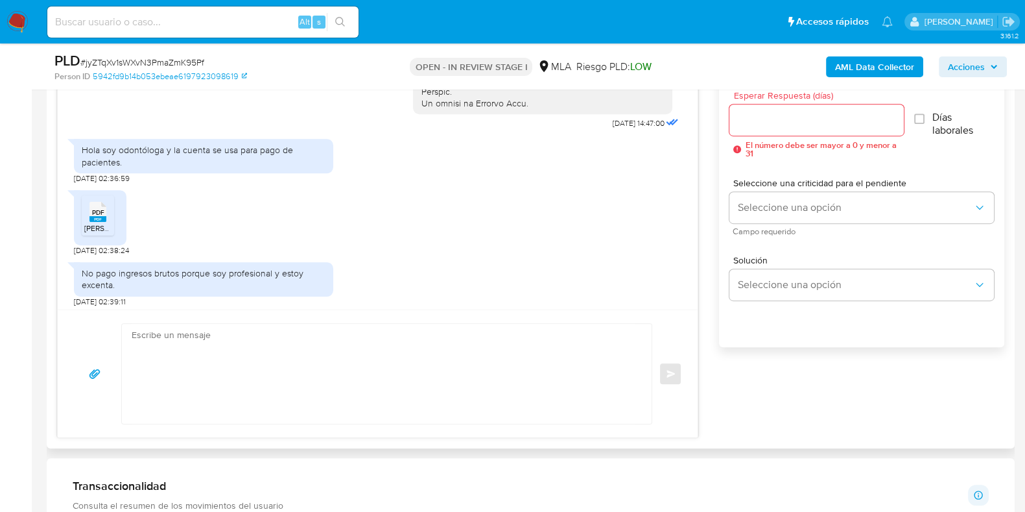
click at [97, 222] on rect at bounding box center [98, 219] width 17 height 6
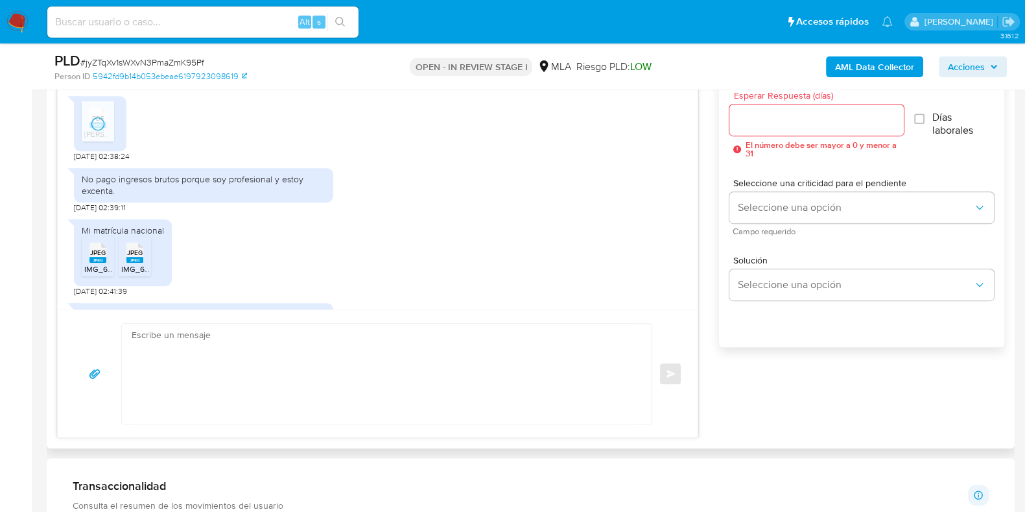
scroll to position [803, 0]
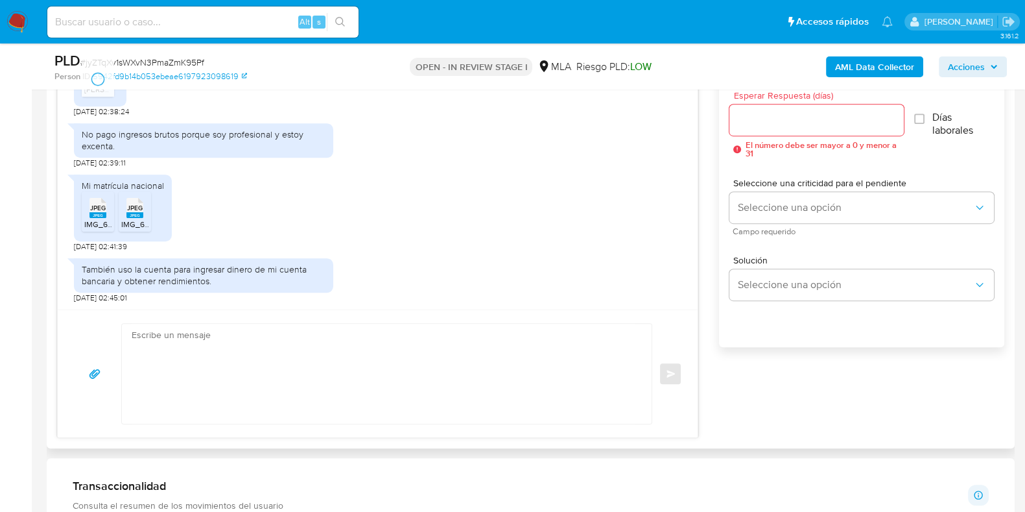
click at [99, 221] on span "IMG_6249.jpeg" at bounding box center [111, 224] width 54 height 11
click at [139, 221] on span "IMG_6248.jpeg" at bounding box center [148, 224] width 54 height 11
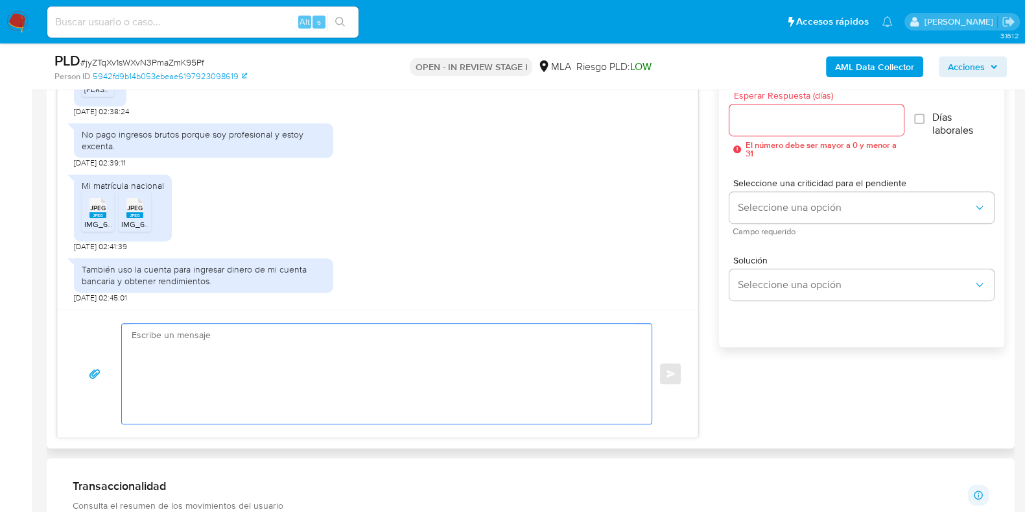
paste textarea "Hola, ¡Muchas gracias por tu respuesta! Confirmamos la recepción de la document…"
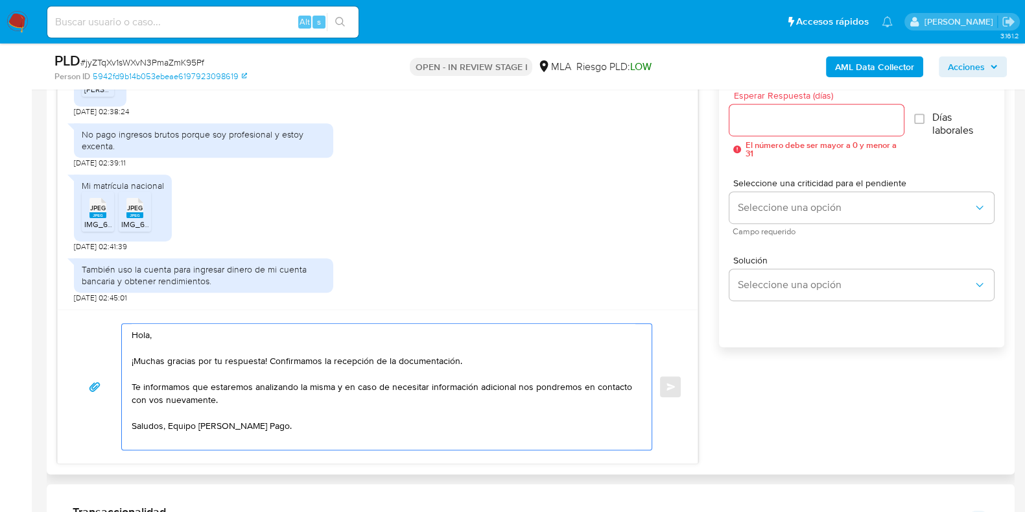
type textarea "Hola, ¡Muchas gracias por tu respuesta! Confirmamos la recepción de la document…"
click at [762, 121] on input "Esperar Respuesta (días)" at bounding box center [817, 120] width 174 height 17
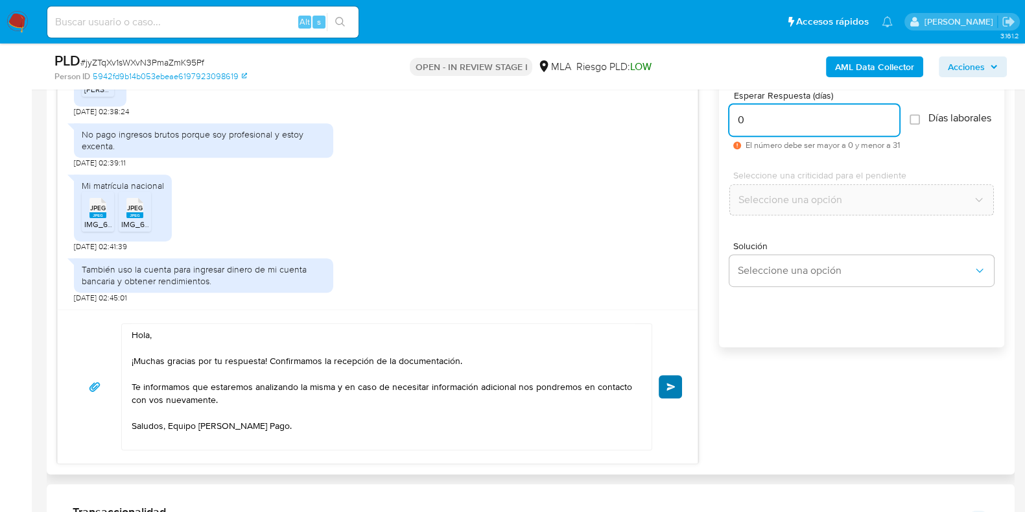
type input "0"
click at [677, 375] on button "Enviar" at bounding box center [670, 386] width 23 height 23
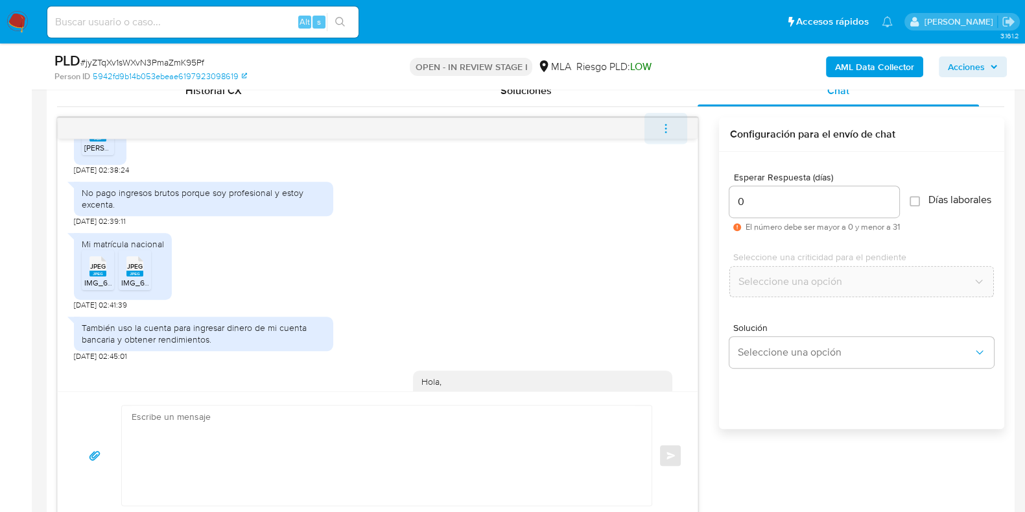
scroll to position [958, 0]
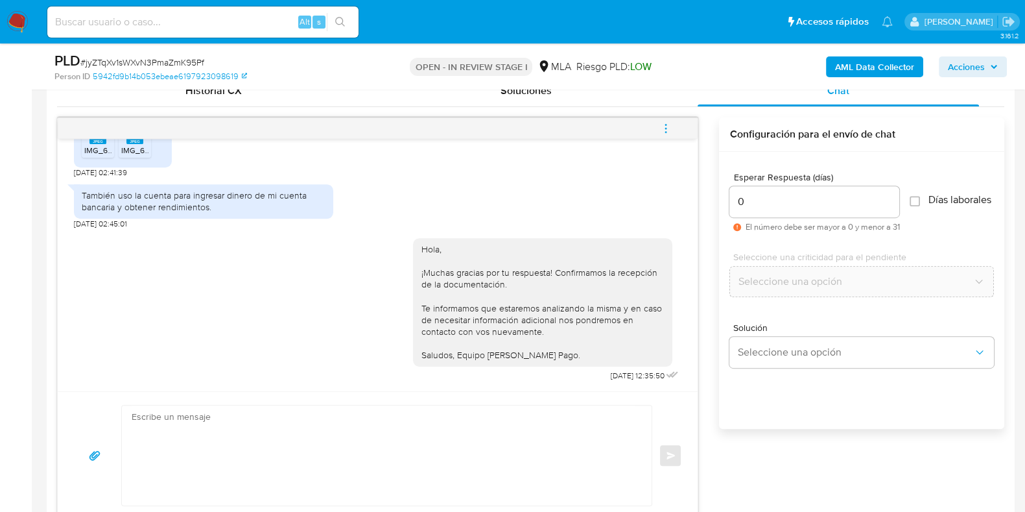
click at [664, 128] on icon "menu-action" at bounding box center [666, 129] width 12 height 12
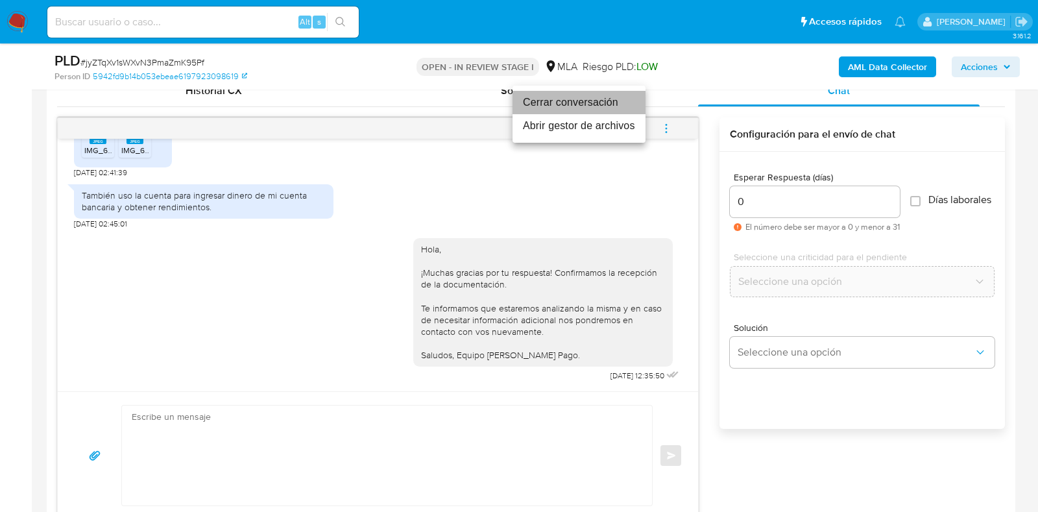
click at [584, 95] on li "Cerrar conversación" at bounding box center [578, 102] width 133 height 23
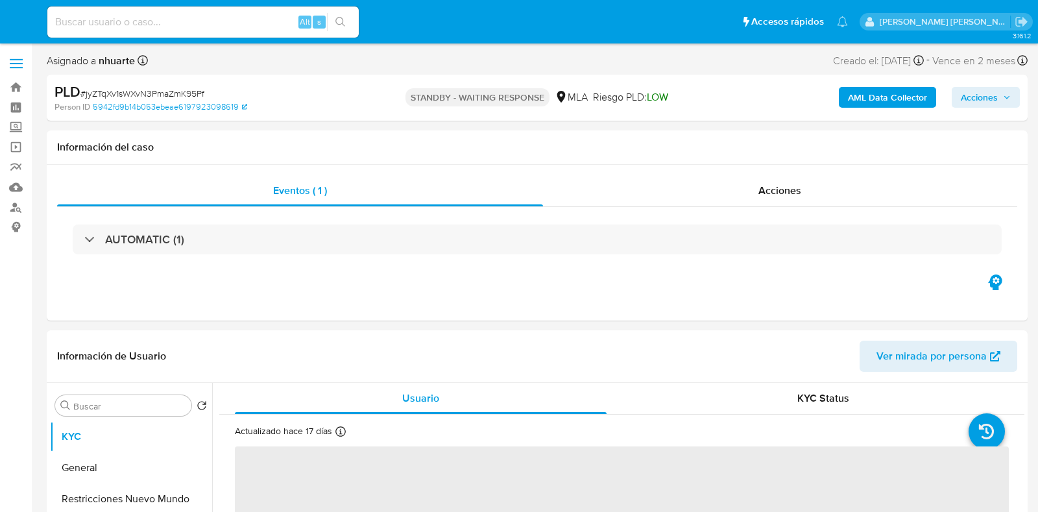
select select "10"
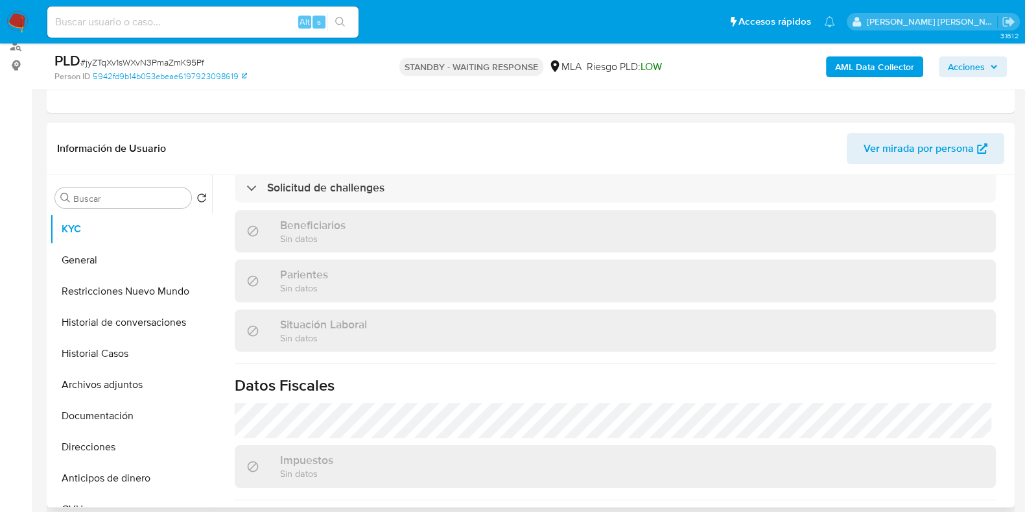
scroll to position [567, 0]
